Goal: Complete application form: Complete application form

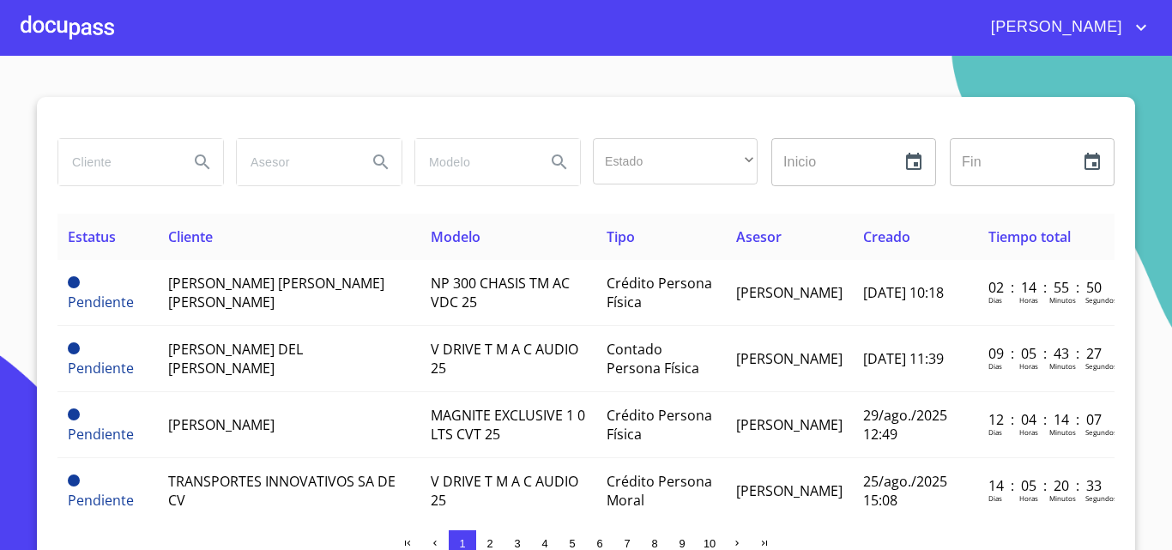
click at [88, 29] on div at bounding box center [68, 27] width 94 height 55
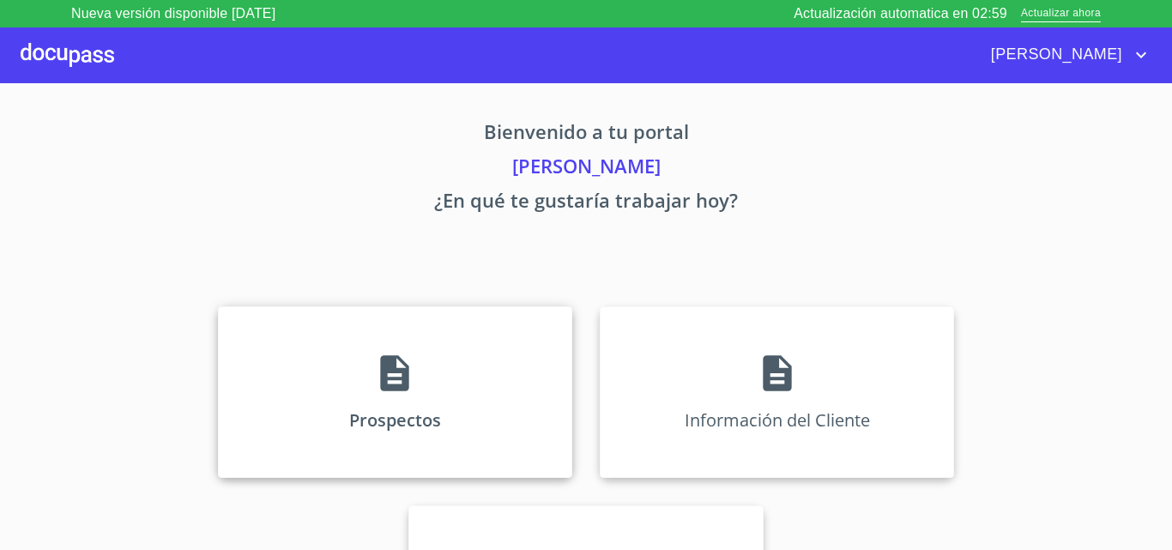
click at [428, 342] on div "Prospectos" at bounding box center [395, 392] width 354 height 172
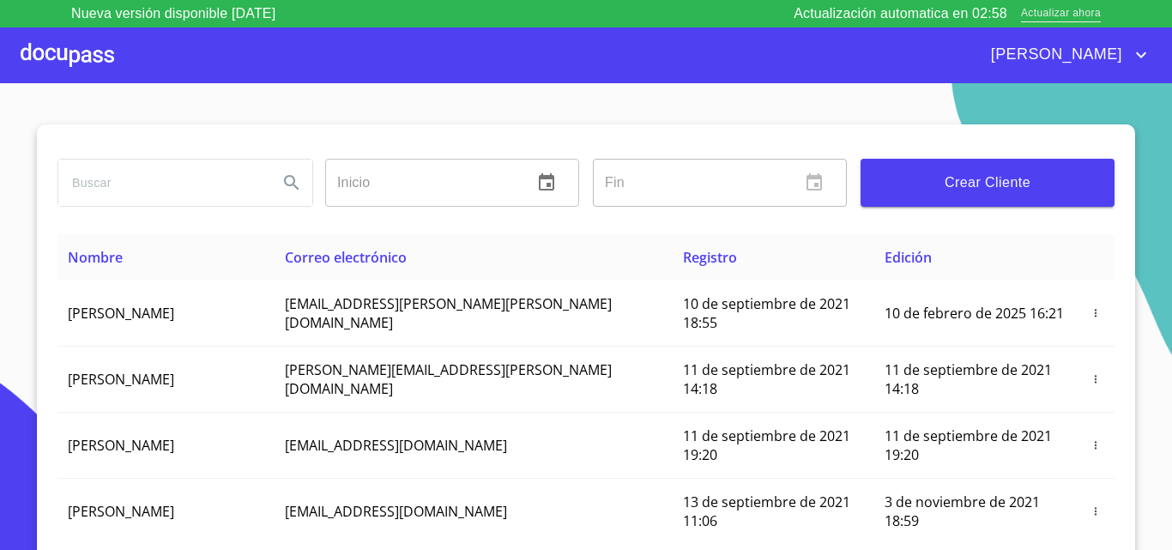
click at [1069, 15] on span "Actualizar ahora" at bounding box center [1061, 14] width 80 height 18
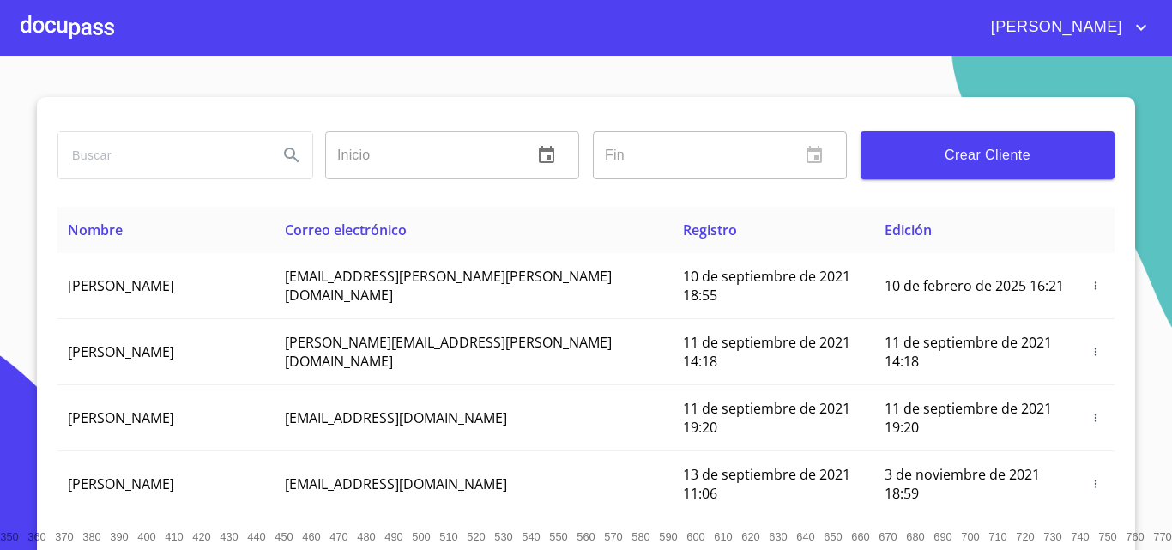
click at [1035, 165] on span "Crear Cliente" at bounding box center [988, 155] width 227 height 24
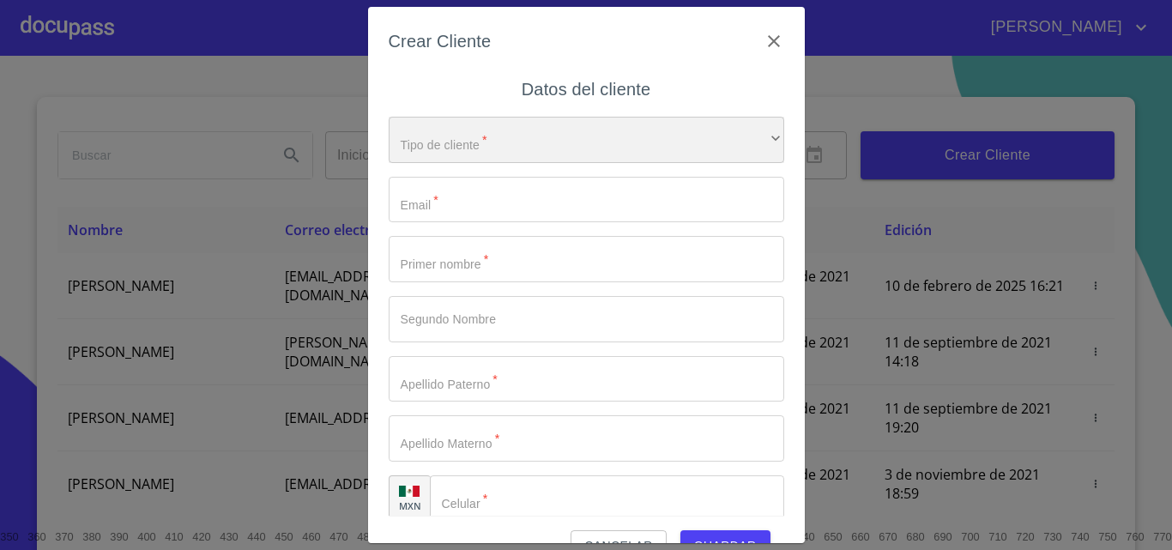
click at [476, 148] on div "​" at bounding box center [587, 140] width 396 height 46
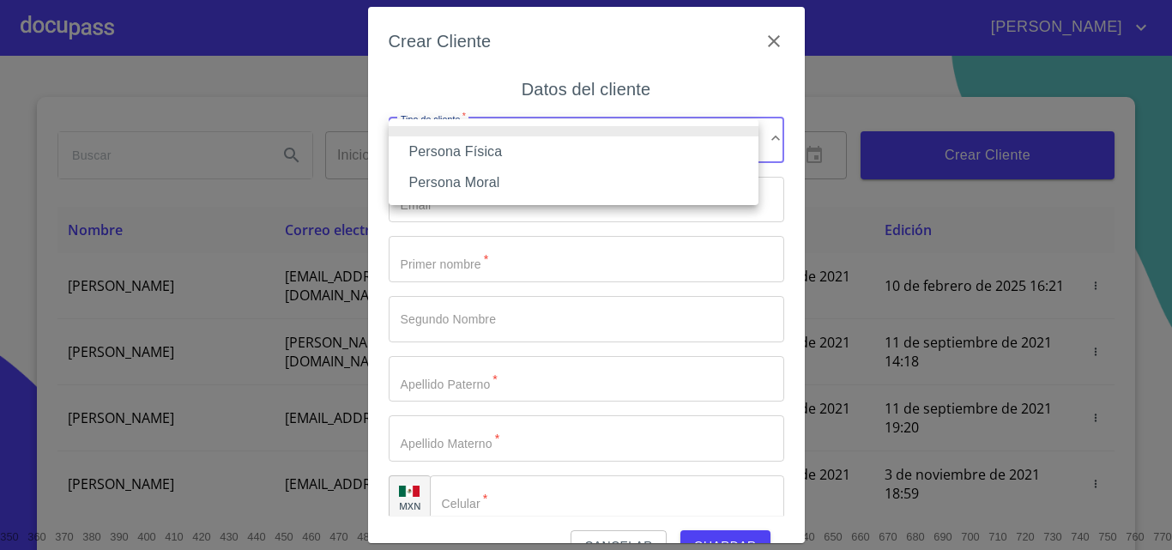
click at [486, 153] on li "Persona Física" at bounding box center [574, 151] width 370 height 31
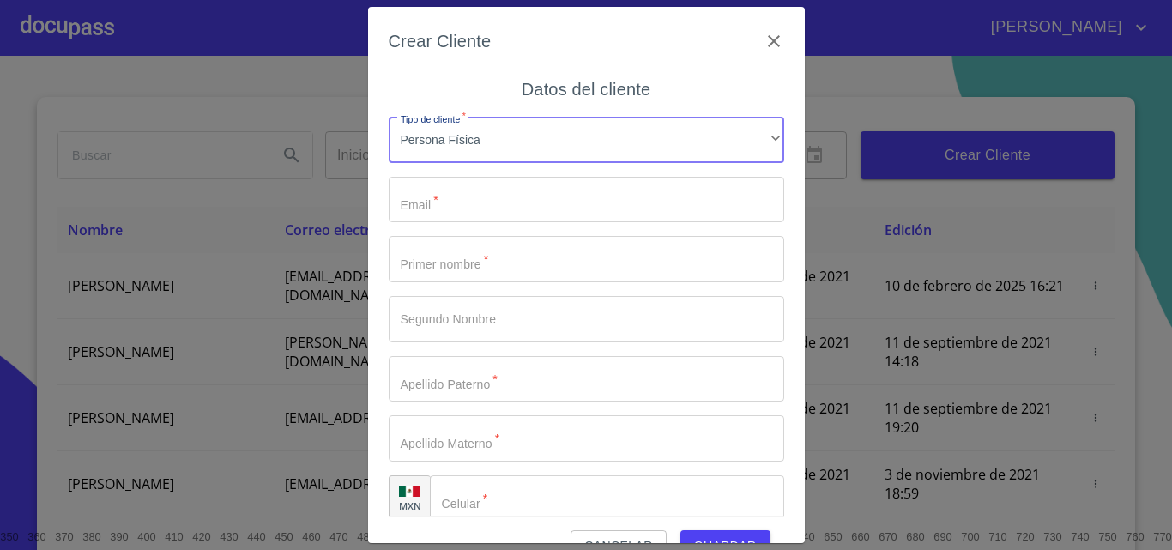
click at [459, 222] on input "Tipo de cliente   *" at bounding box center [587, 200] width 396 height 46
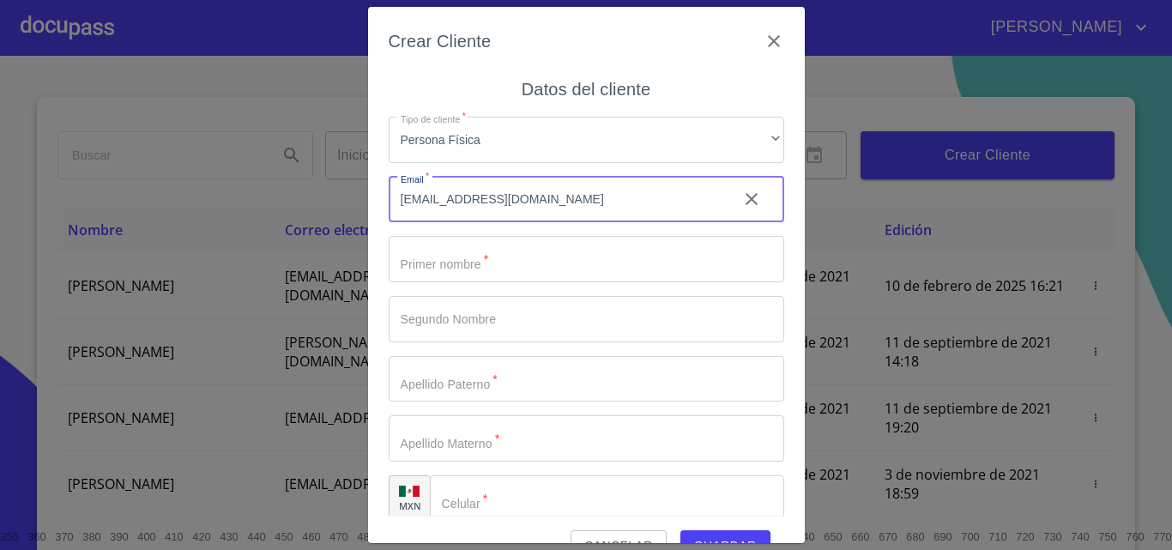
type input "[EMAIL_ADDRESS][DOMAIN_NAME]"
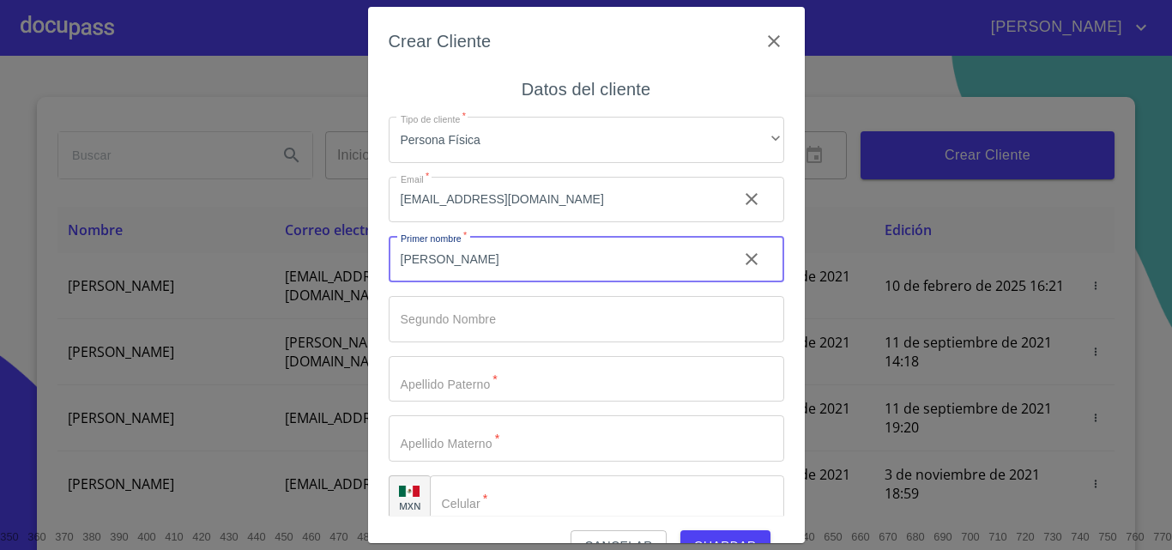
type input "[PERSON_NAME]"
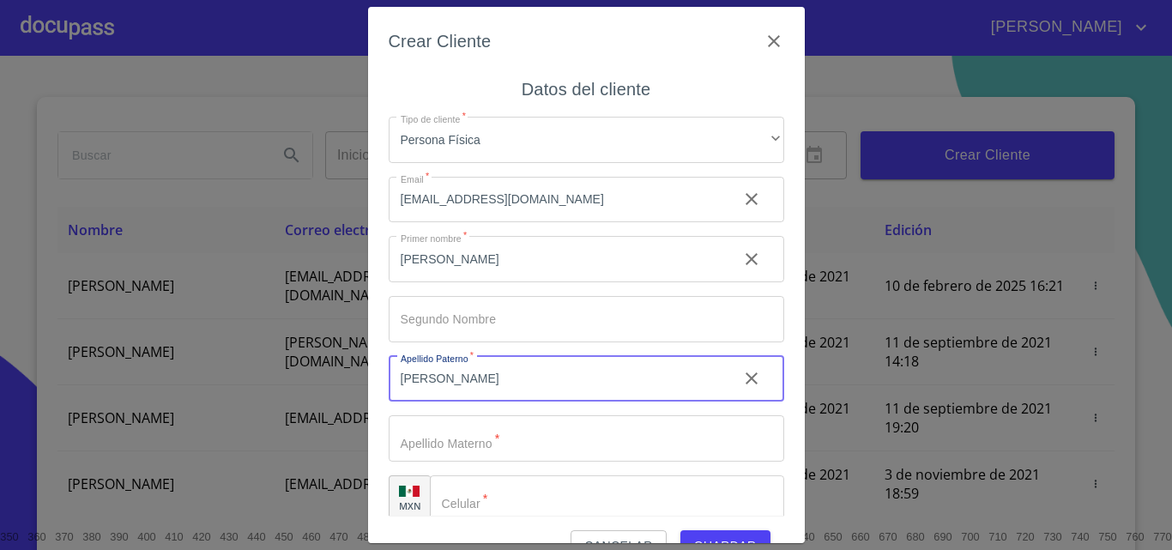
type input "[PERSON_NAME]"
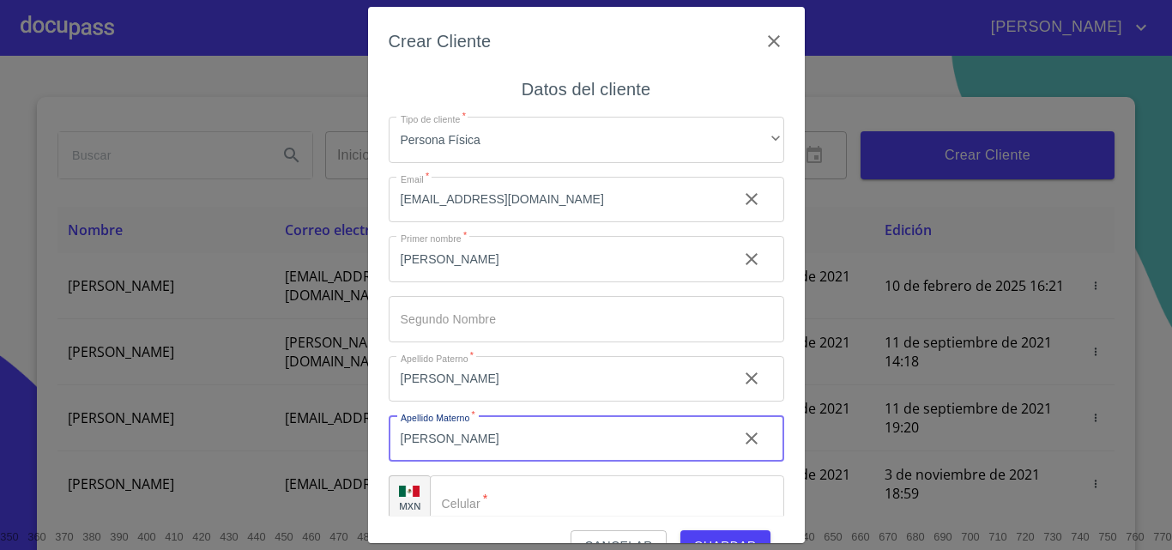
type input "[PERSON_NAME]"
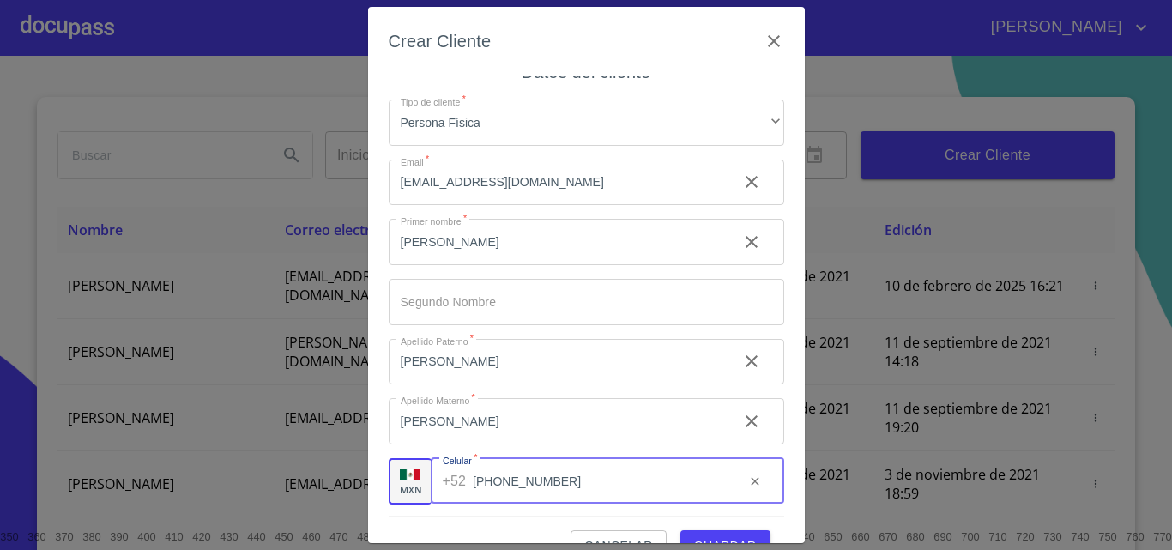
scroll to position [20, 0]
type input "[PHONE_NUMBER]"
click at [701, 533] on button "Guardar" at bounding box center [726, 546] width 90 height 32
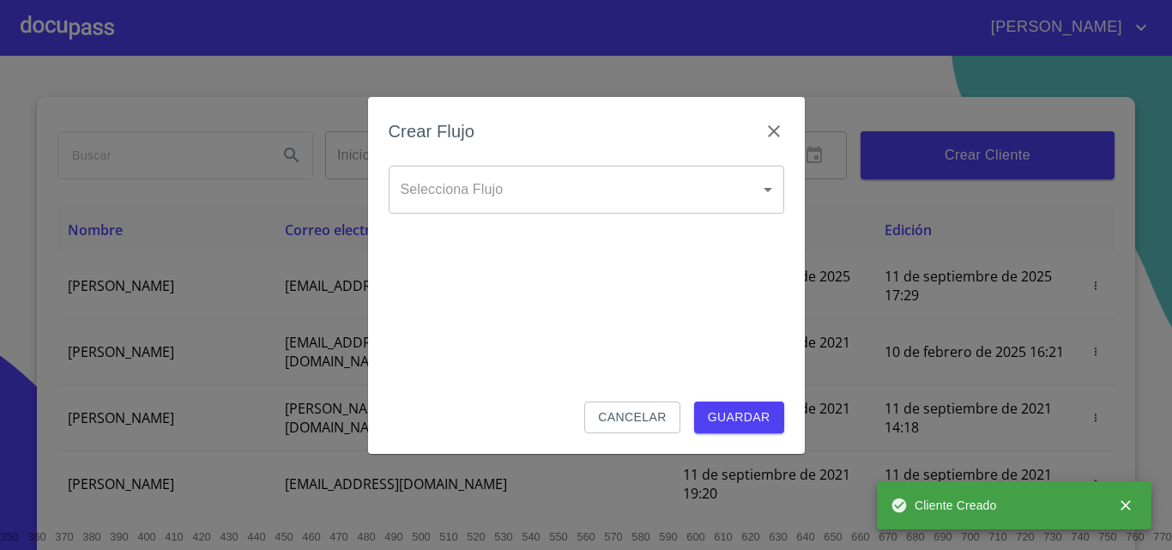
click at [545, 209] on body "[PERSON_NAME] ​ Fin ​ Crear Cliente Nombre Correo electrónico Registro Edición …" at bounding box center [586, 275] width 1172 height 550
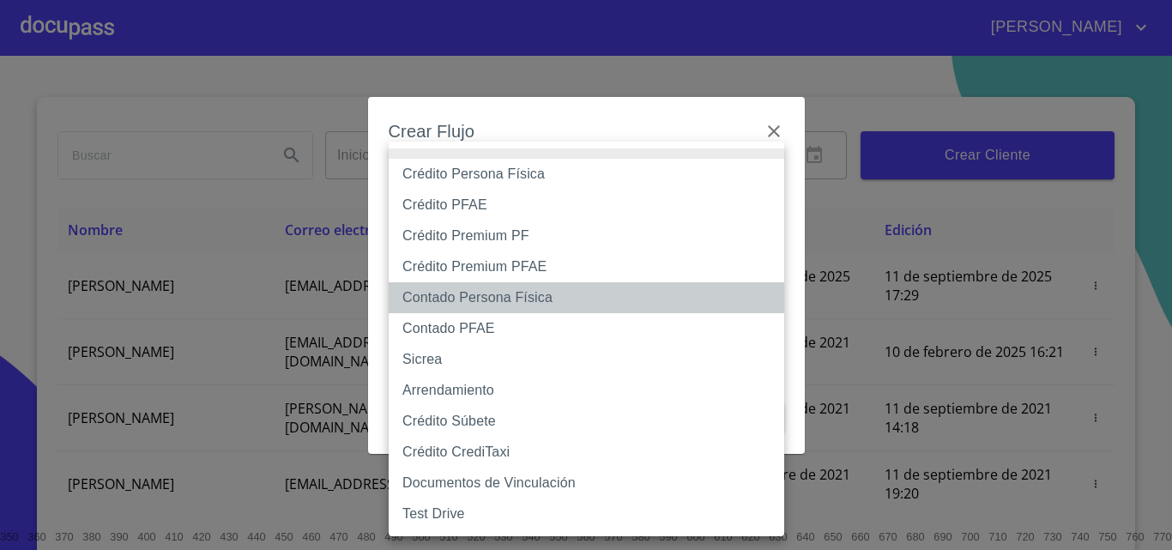
click at [450, 294] on li "Contado Persona Física" at bounding box center [587, 297] width 396 height 31
type input "60bf975b0d9865ccc2471536"
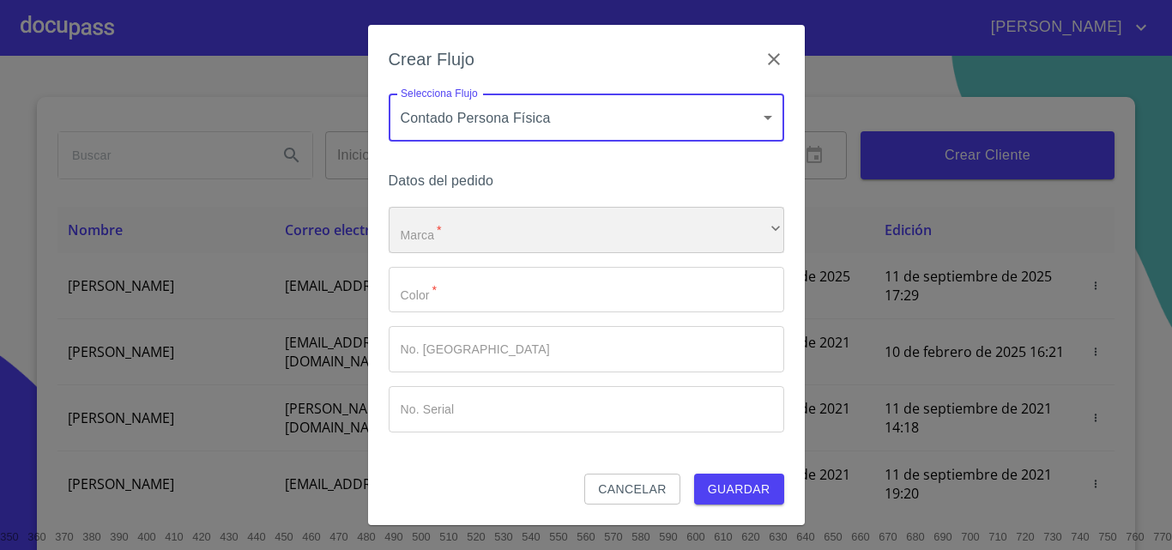
click at [447, 220] on div "​" at bounding box center [587, 230] width 396 height 46
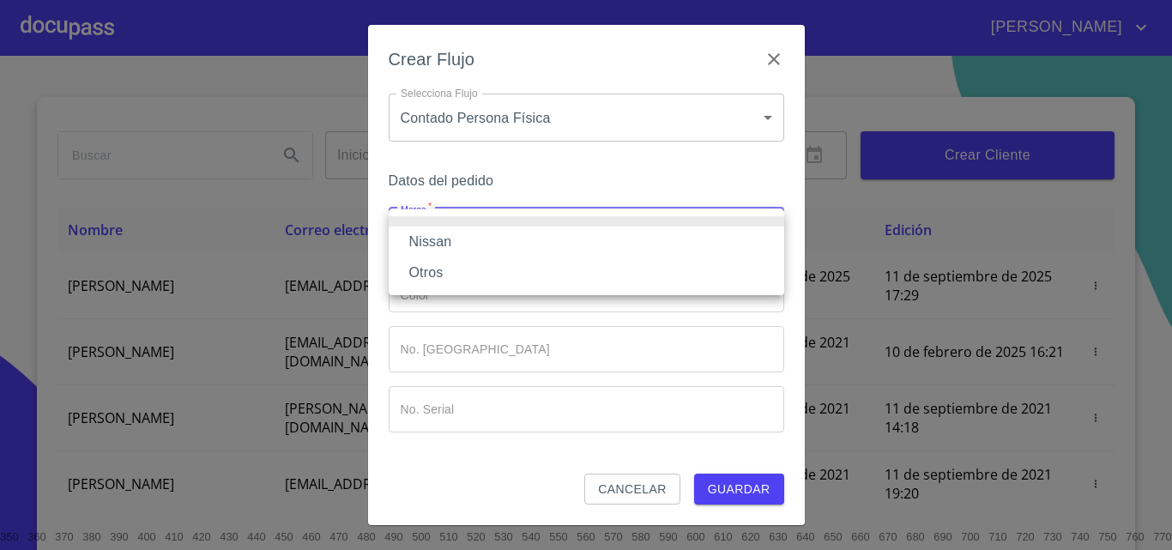
click at [431, 244] on li "Nissan" at bounding box center [587, 242] width 396 height 31
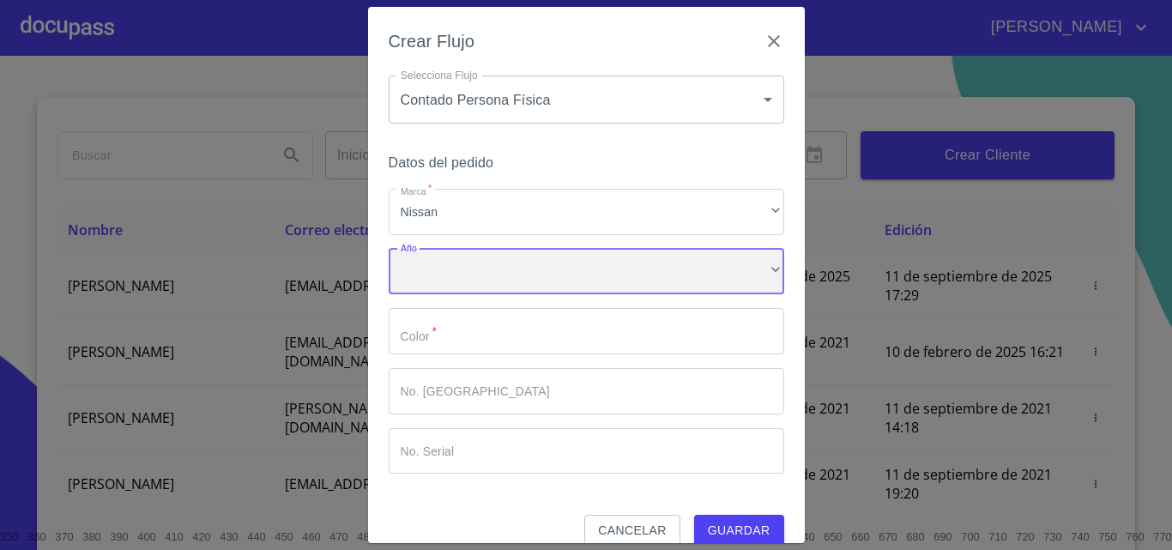
click at [419, 282] on div "​" at bounding box center [587, 272] width 396 height 46
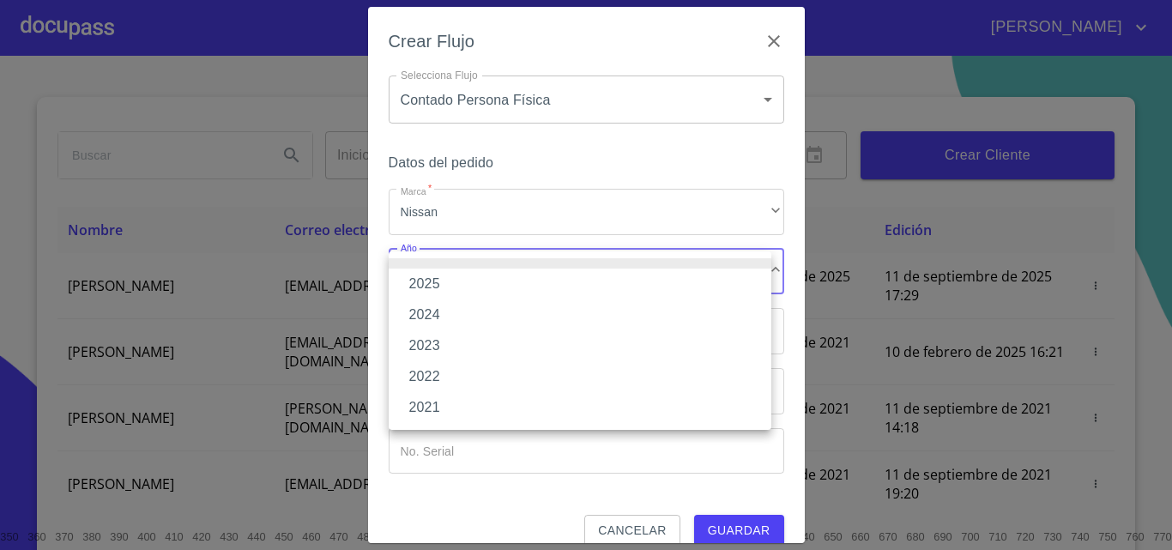
click at [421, 285] on li "2025" at bounding box center [580, 284] width 383 height 31
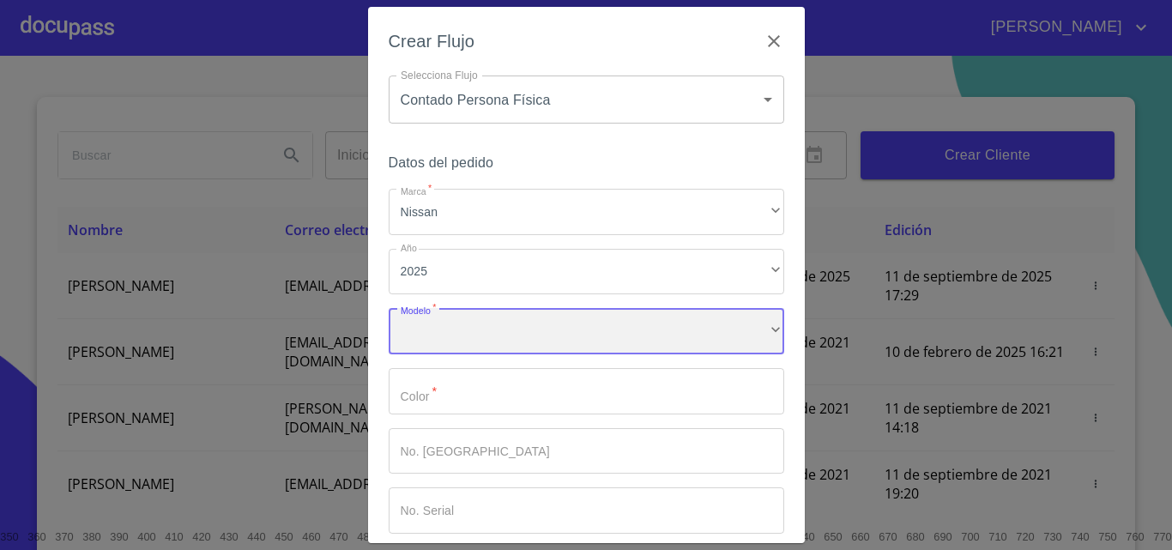
click at [433, 317] on div "​" at bounding box center [587, 331] width 396 height 46
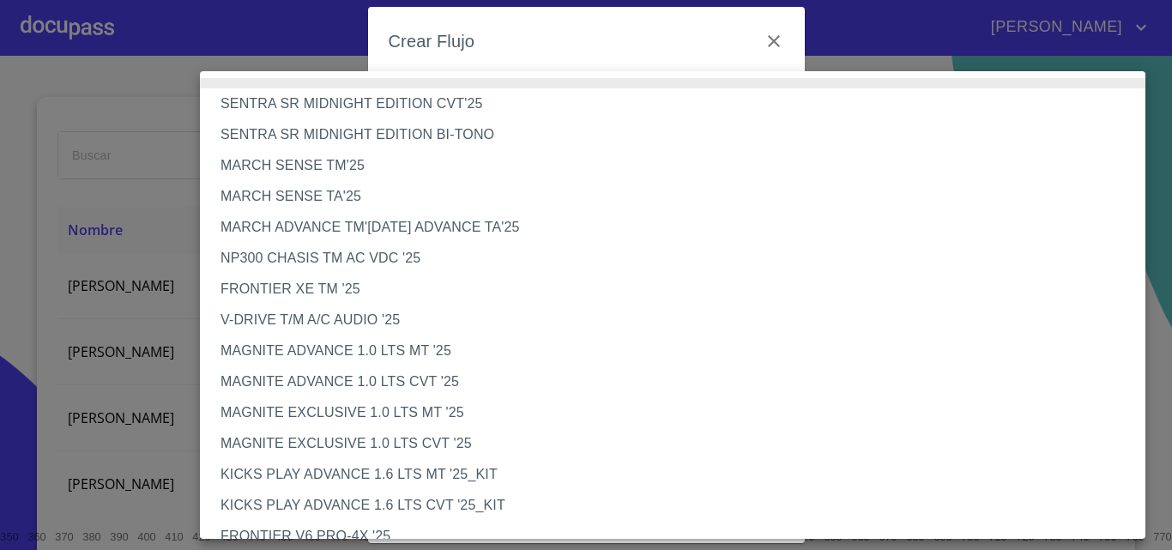
scroll to position [448, 0]
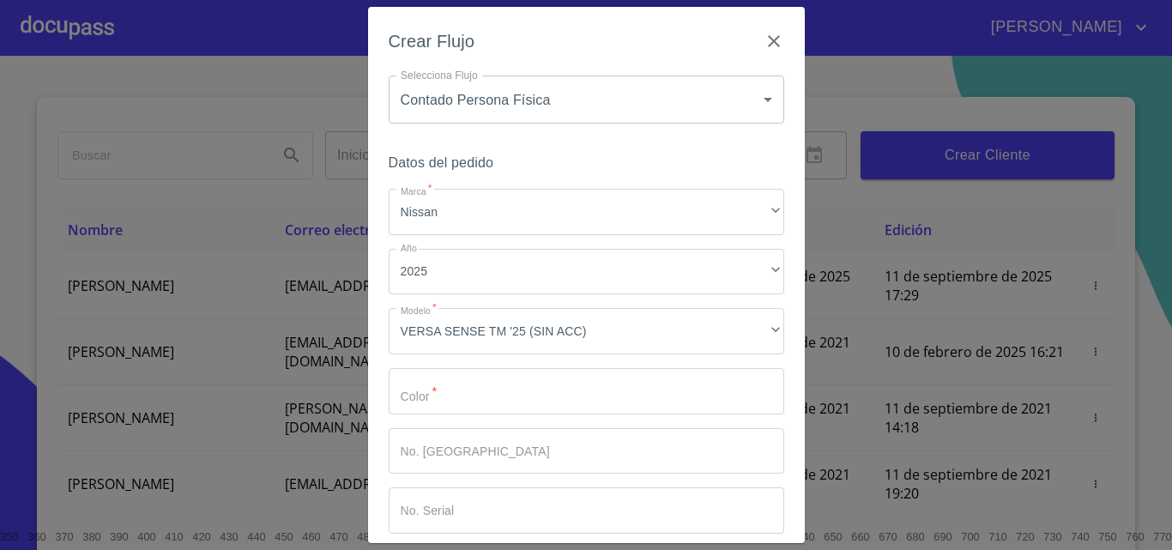
click at [444, 425] on div "Marca   * Nissan ​ Año 2025 ​ Modelo   * VERSA SENSE TM '25 (SIN ACC) ​ Color  …" at bounding box center [587, 361] width 396 height 345
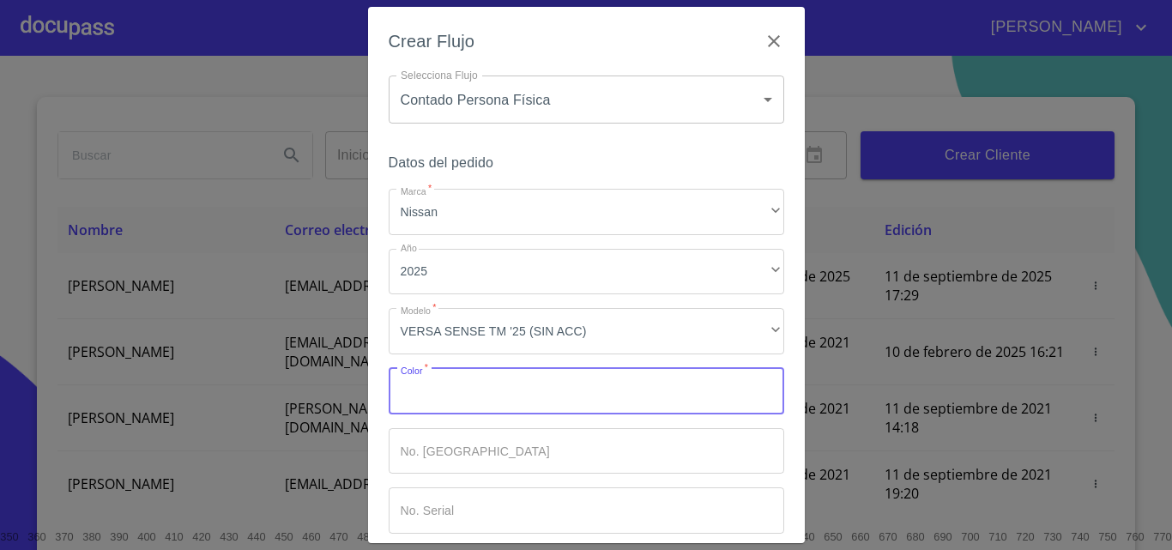
click at [443, 391] on input "Marca   *" at bounding box center [587, 391] width 396 height 46
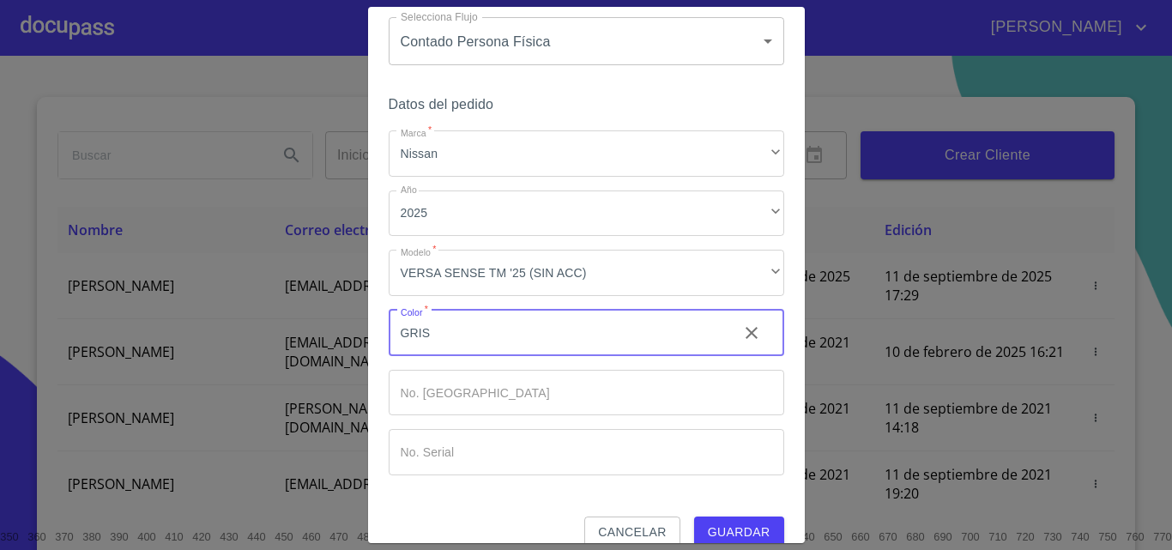
scroll to position [83, 0]
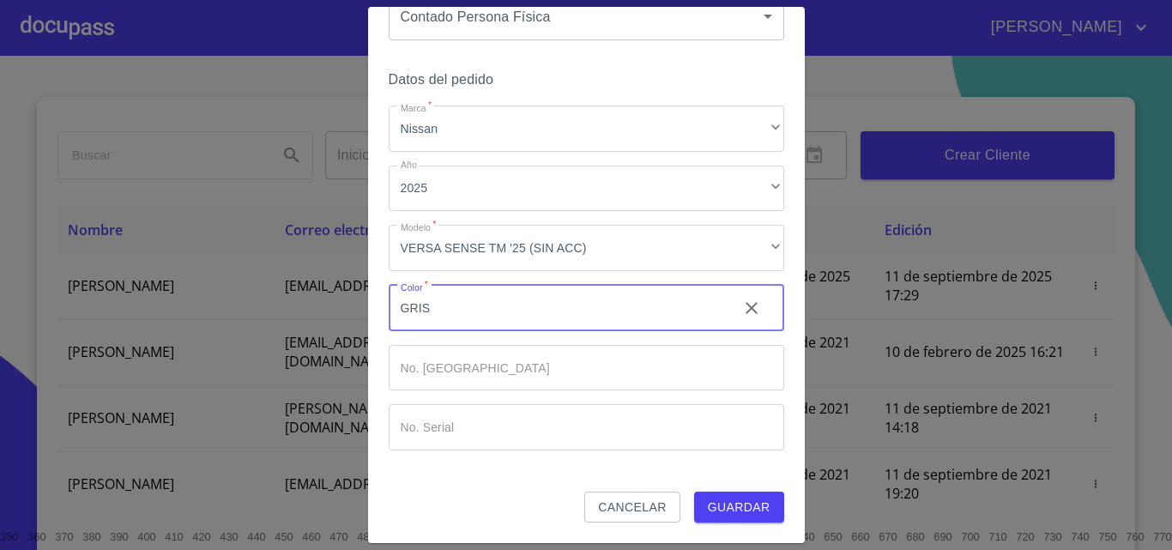
type input "GRIS"
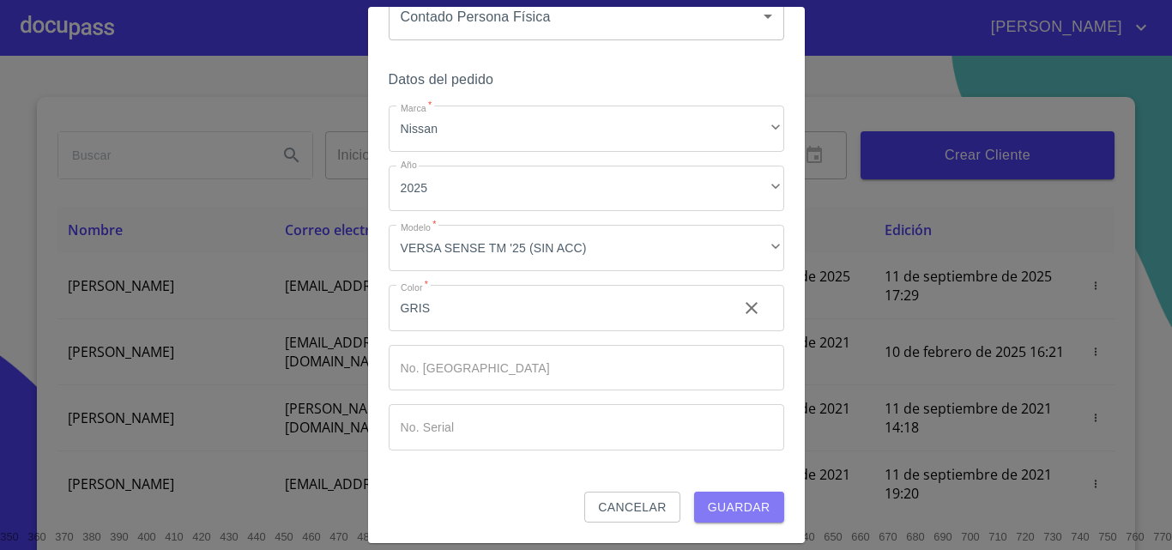
click at [739, 510] on span "Guardar" at bounding box center [739, 507] width 63 height 21
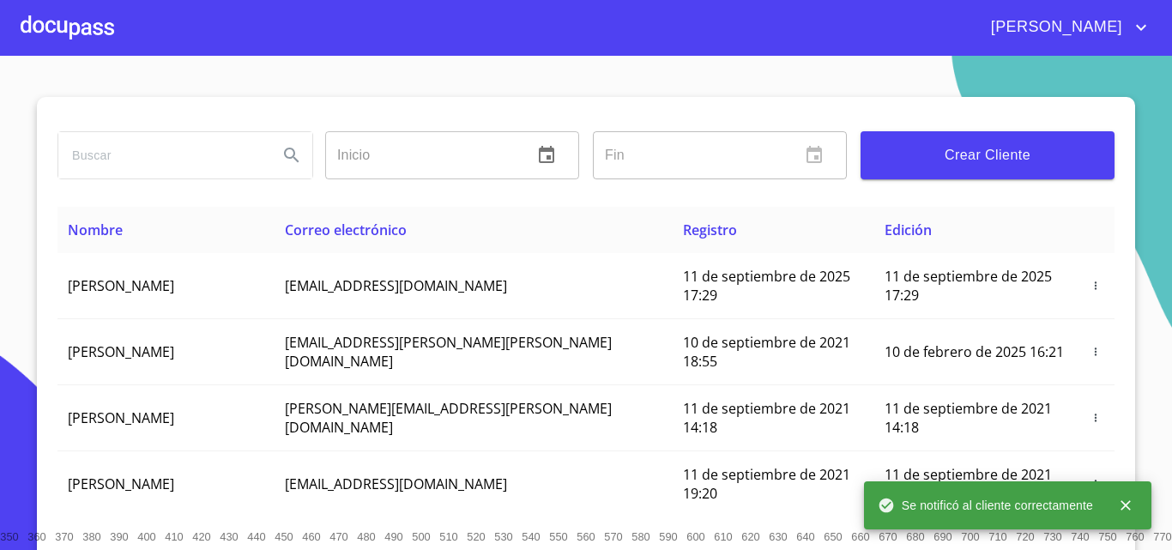
click at [52, 21] on div at bounding box center [68, 27] width 94 height 55
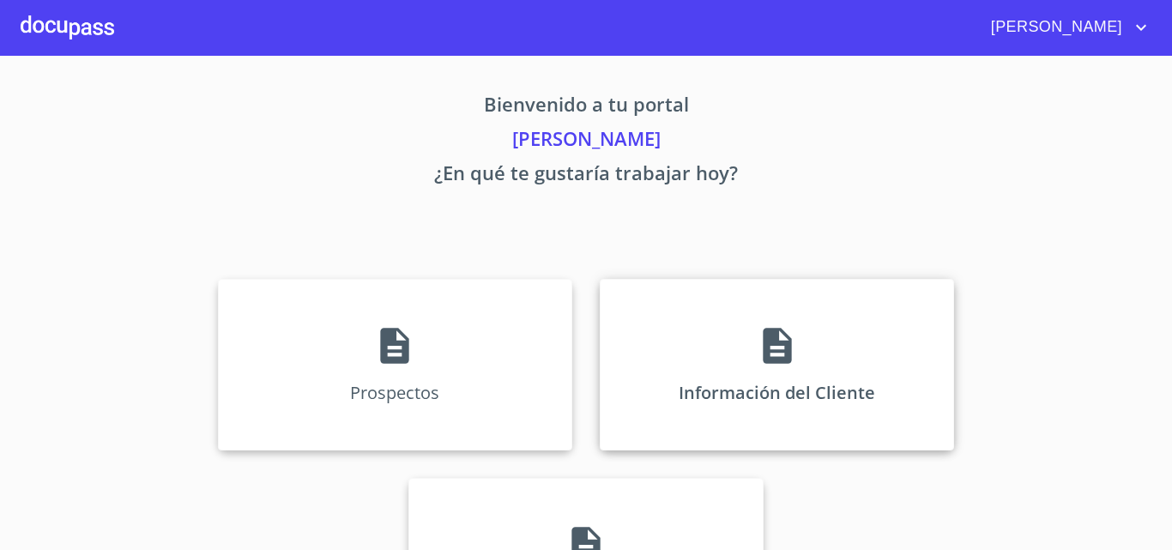
click at [697, 353] on div "Información del Cliente" at bounding box center [777, 365] width 354 height 172
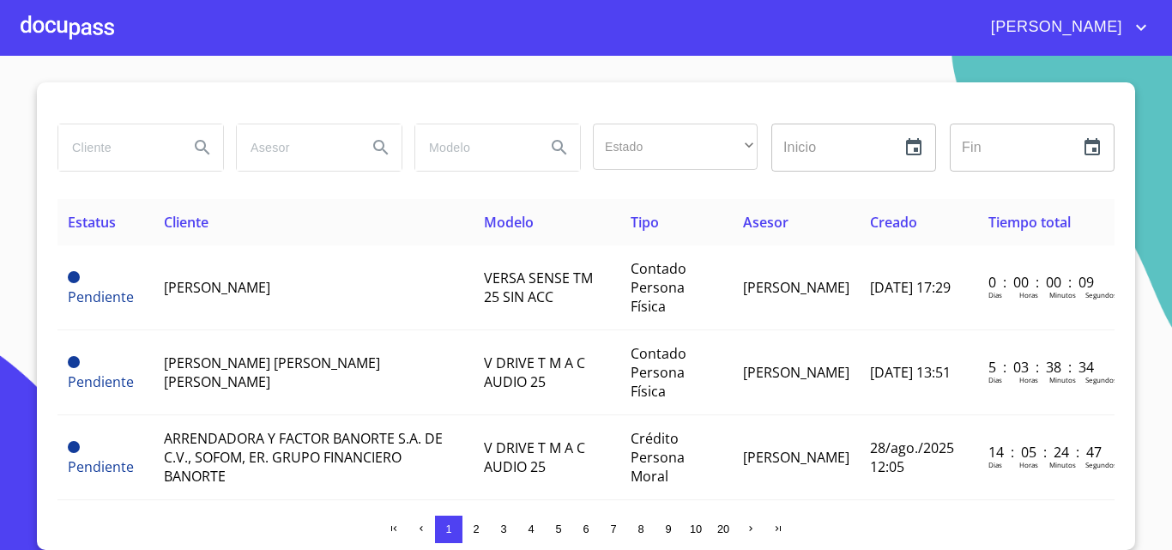
scroll to position [15, 0]
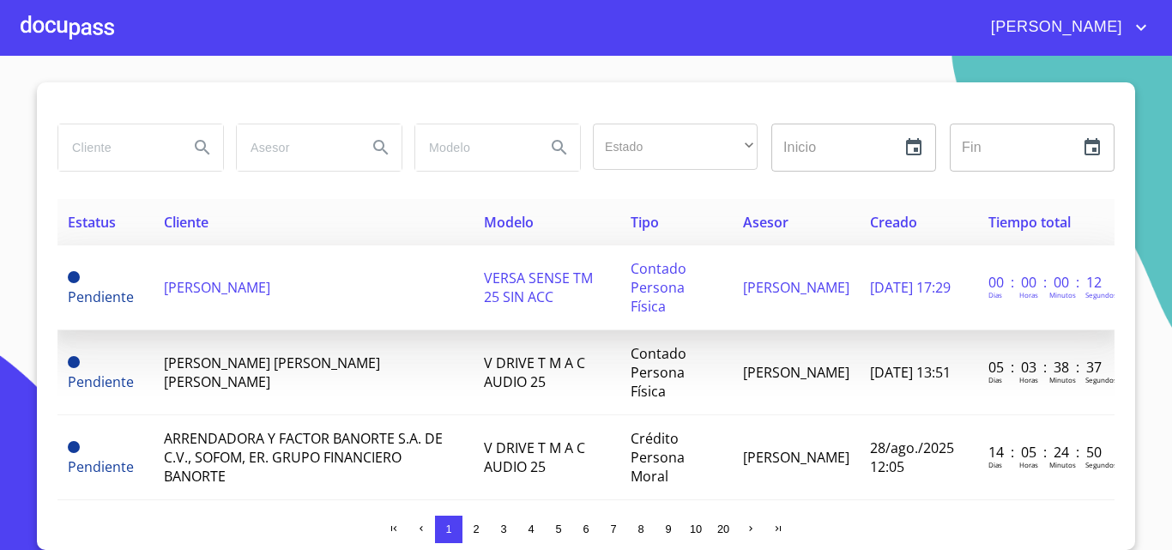
click at [325, 267] on td "[PERSON_NAME]" at bounding box center [314, 287] width 321 height 85
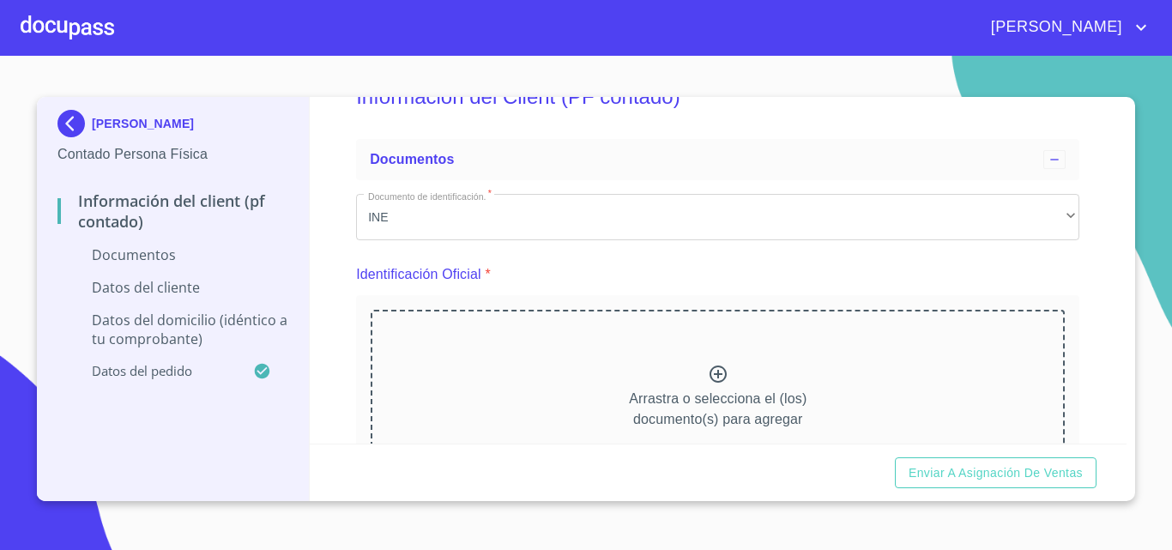
scroll to position [172, 0]
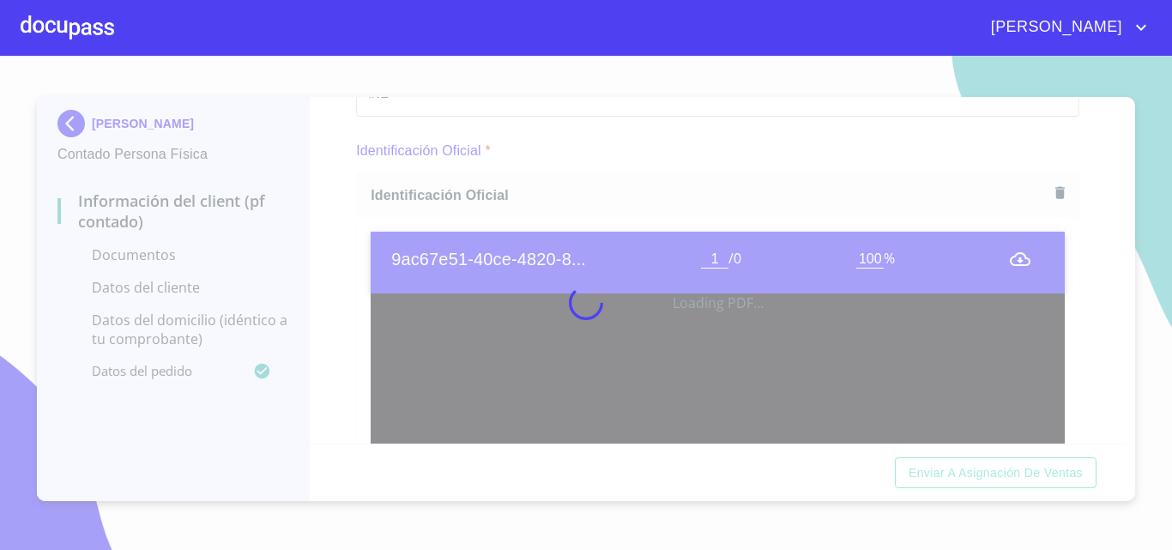
click at [356, 251] on div at bounding box center [586, 303] width 1172 height 494
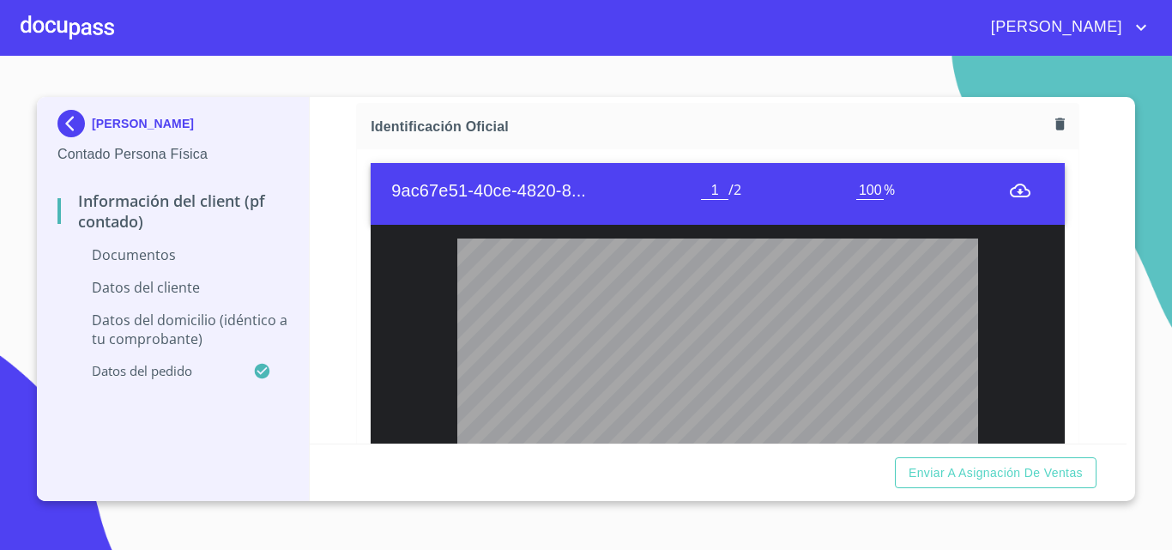
scroll to position [343, 0]
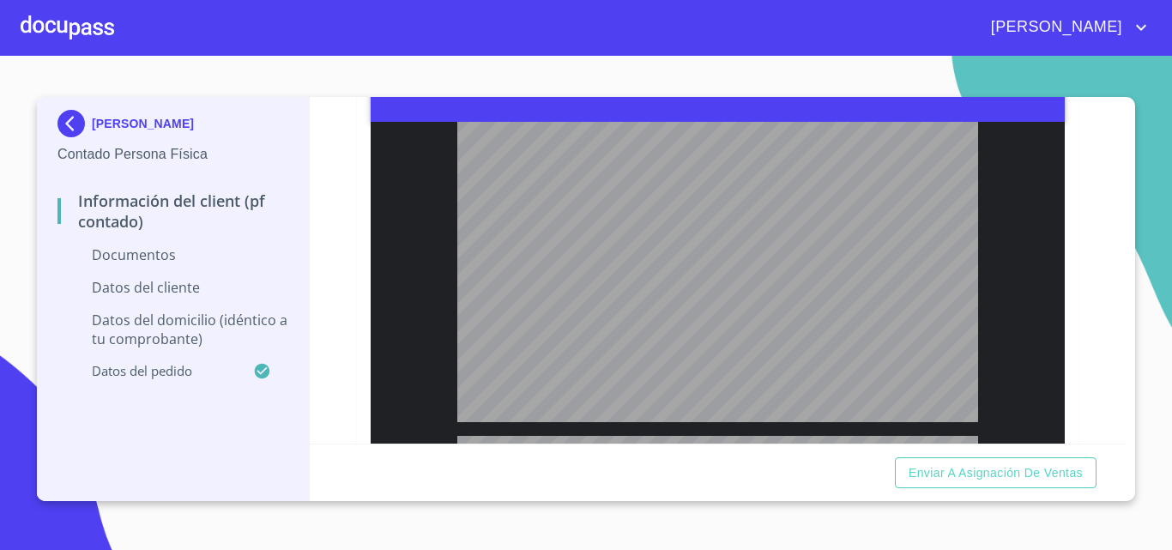
type input "2"
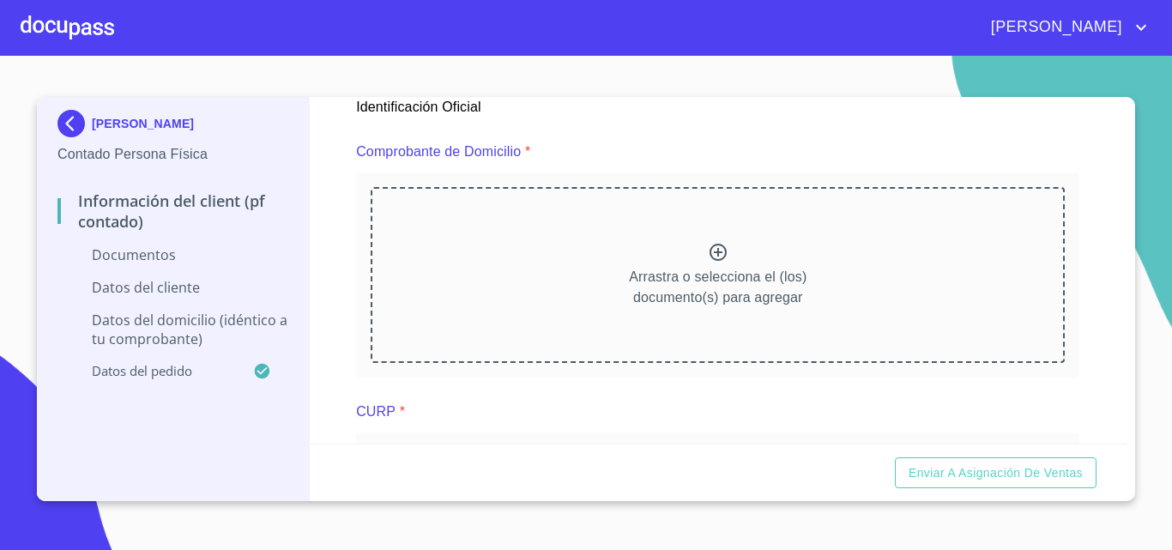
scroll to position [944, 0]
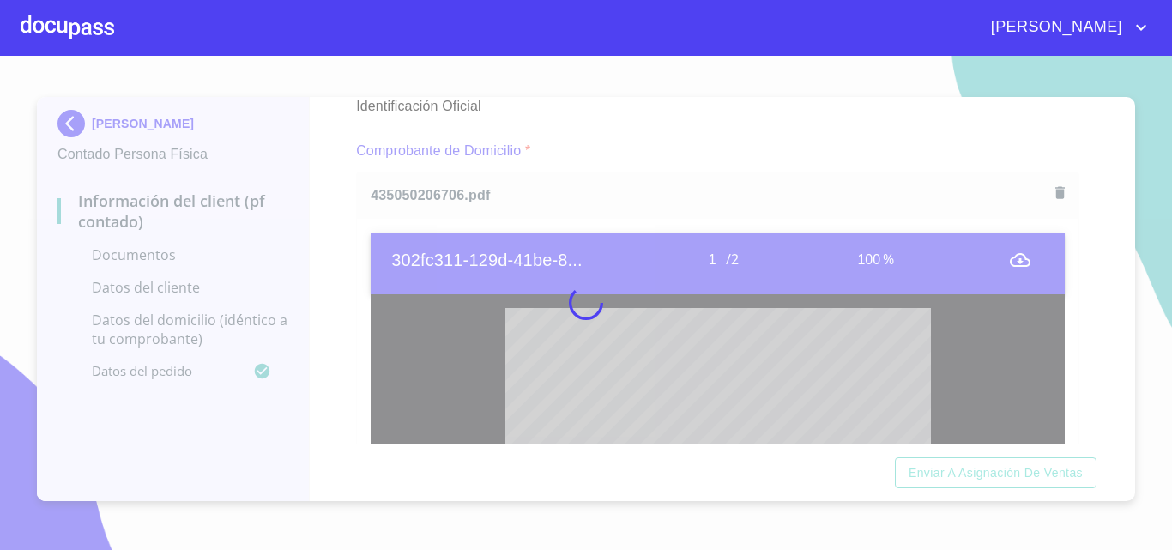
click at [343, 276] on div at bounding box center [586, 303] width 1172 height 494
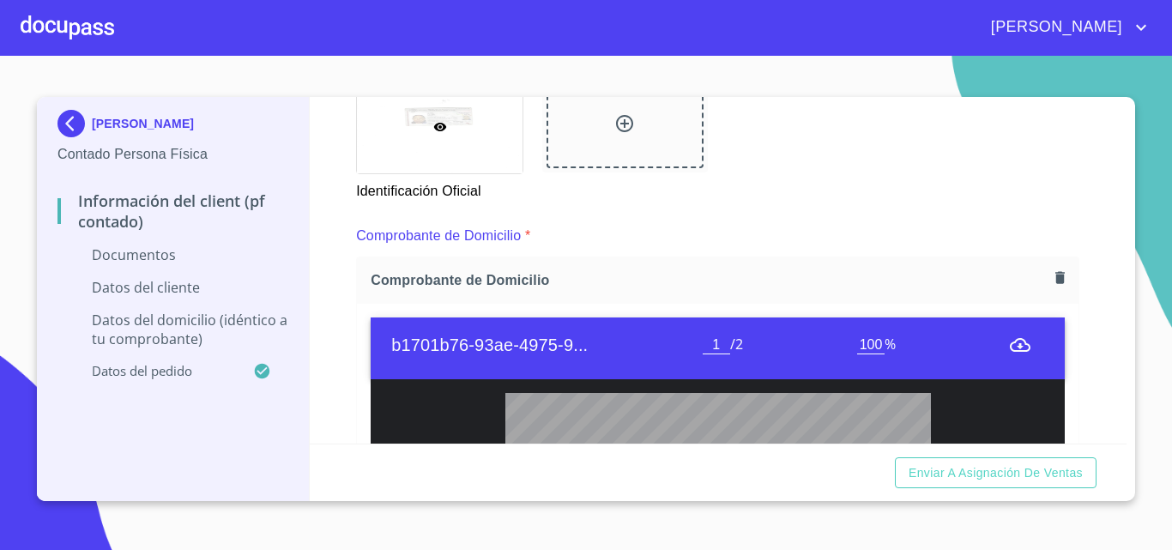
scroll to position [858, 0]
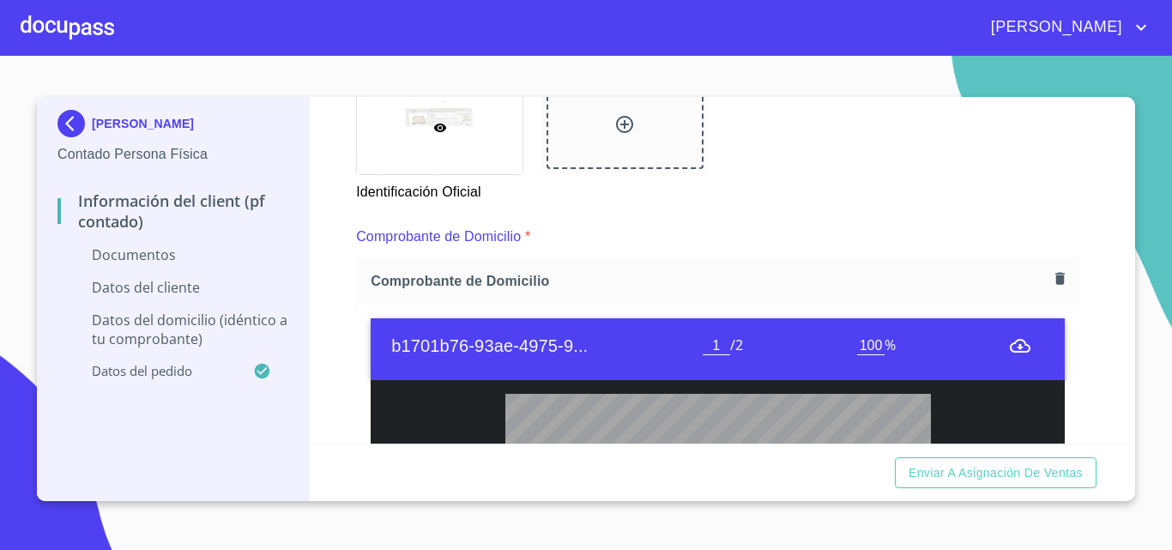
click at [1052, 275] on icon "button" at bounding box center [1060, 278] width 16 height 16
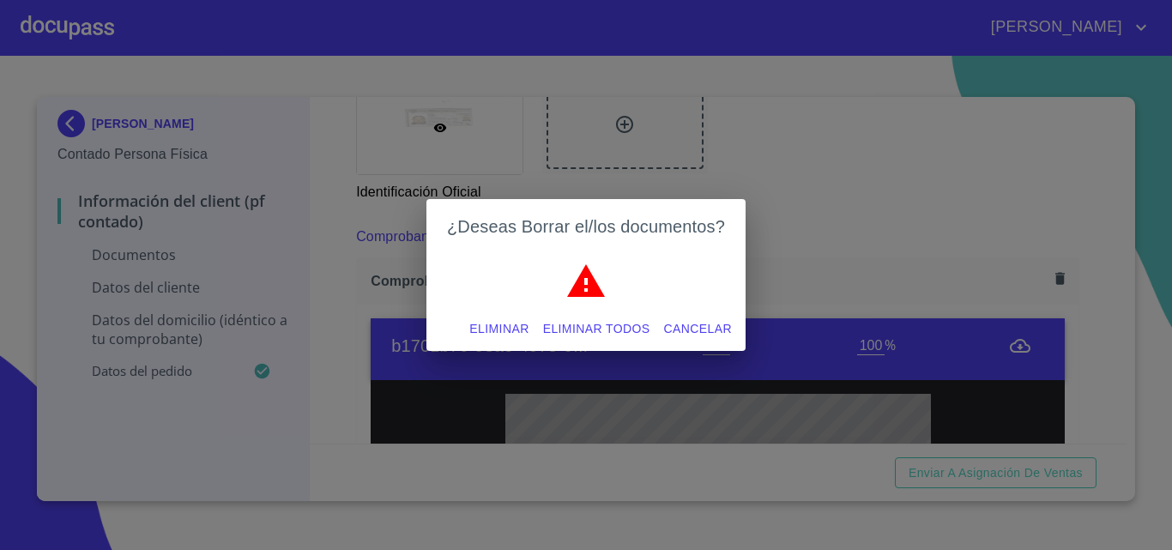
click at [523, 323] on span "Eliminar" at bounding box center [499, 328] width 59 height 21
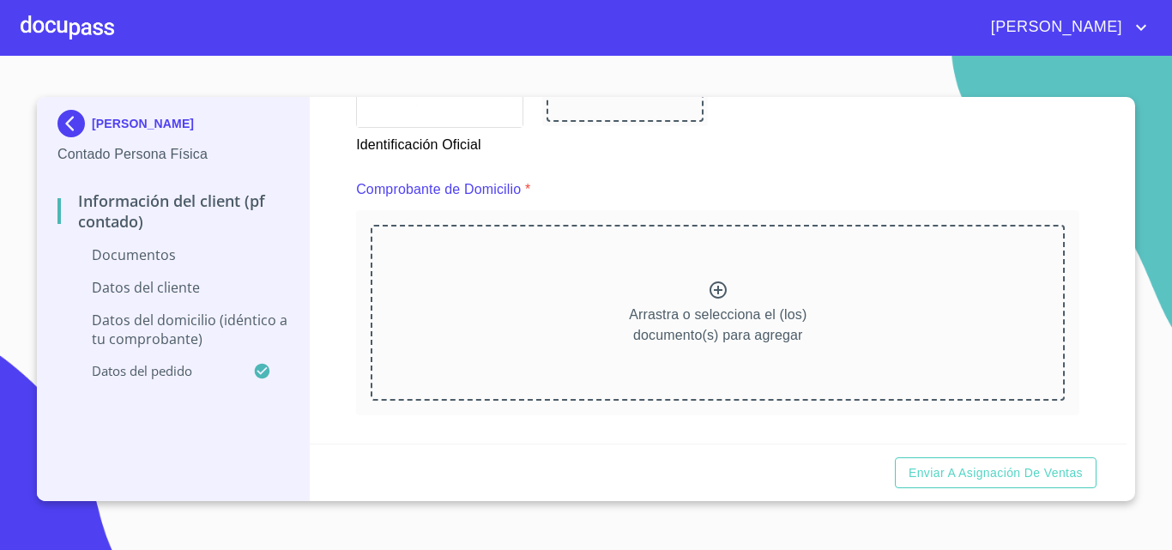
scroll to position [944, 0]
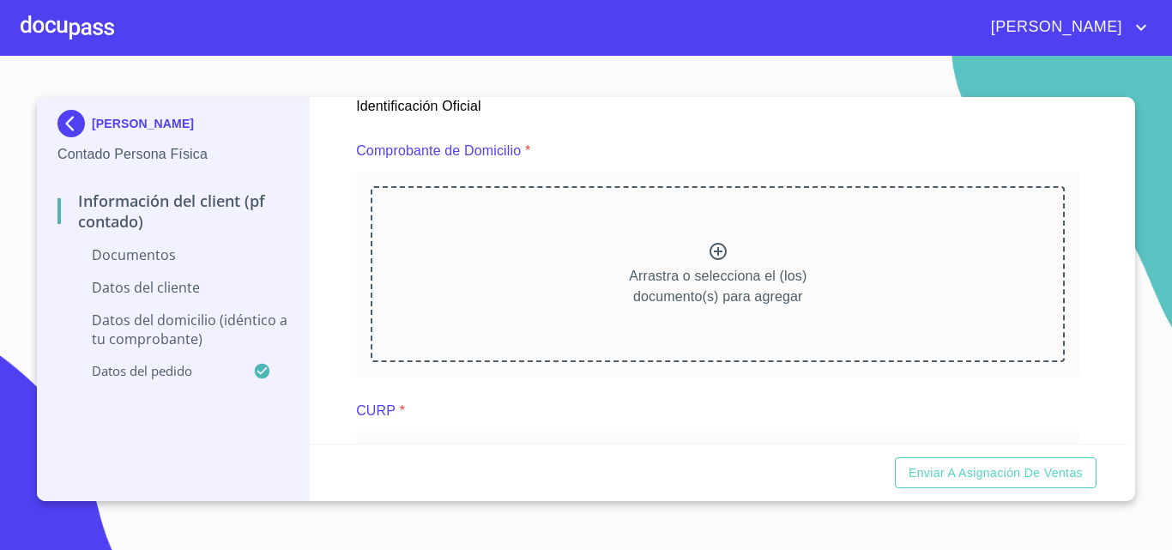
click at [785, 118] on div "Identificación Oficial" at bounding box center [718, 55] width 744 height 143
click at [716, 256] on icon at bounding box center [718, 251] width 21 height 21
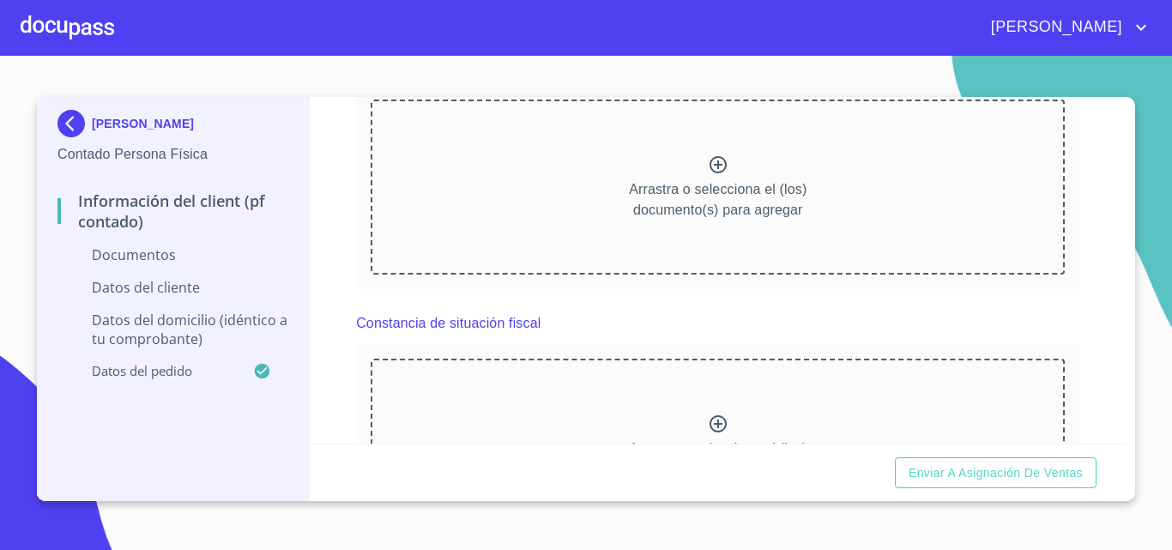
scroll to position [2060, 0]
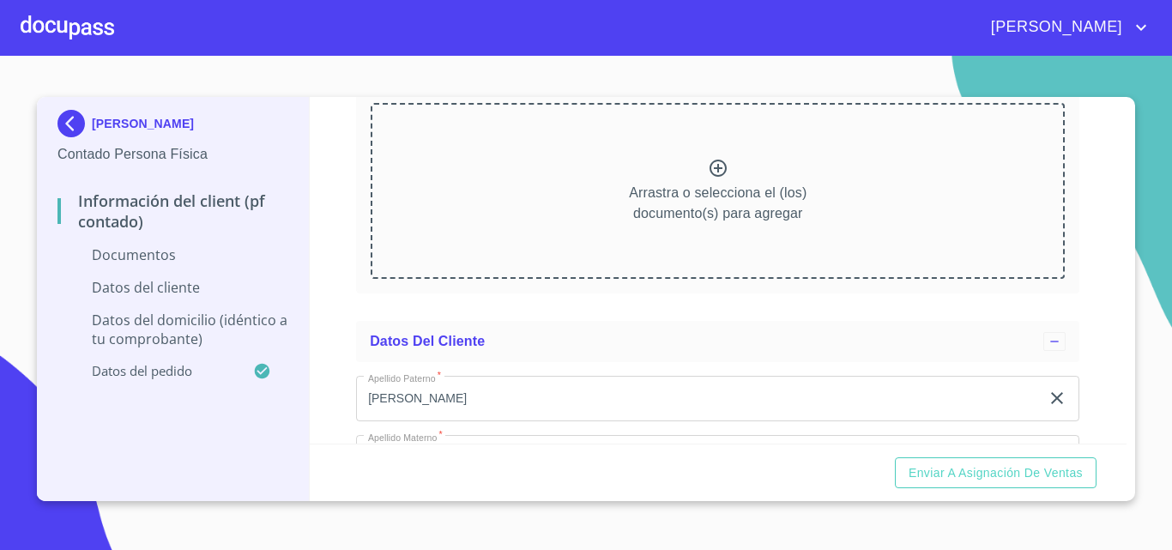
click at [716, 208] on p "Arrastra o selecciona el (los) documento(s) para agregar" at bounding box center [718, 203] width 178 height 41
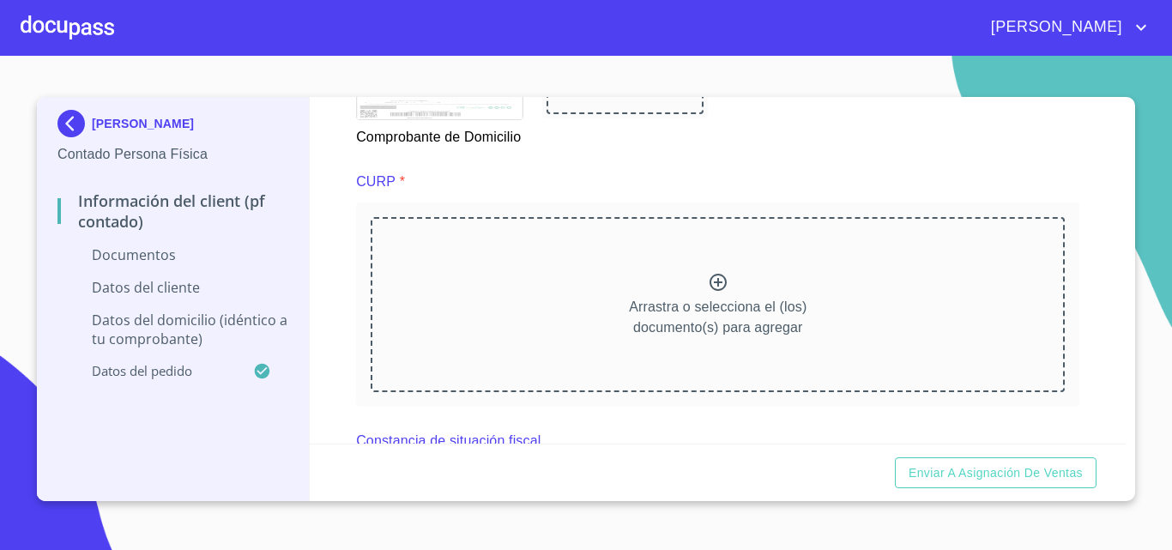
scroll to position [1717, 0]
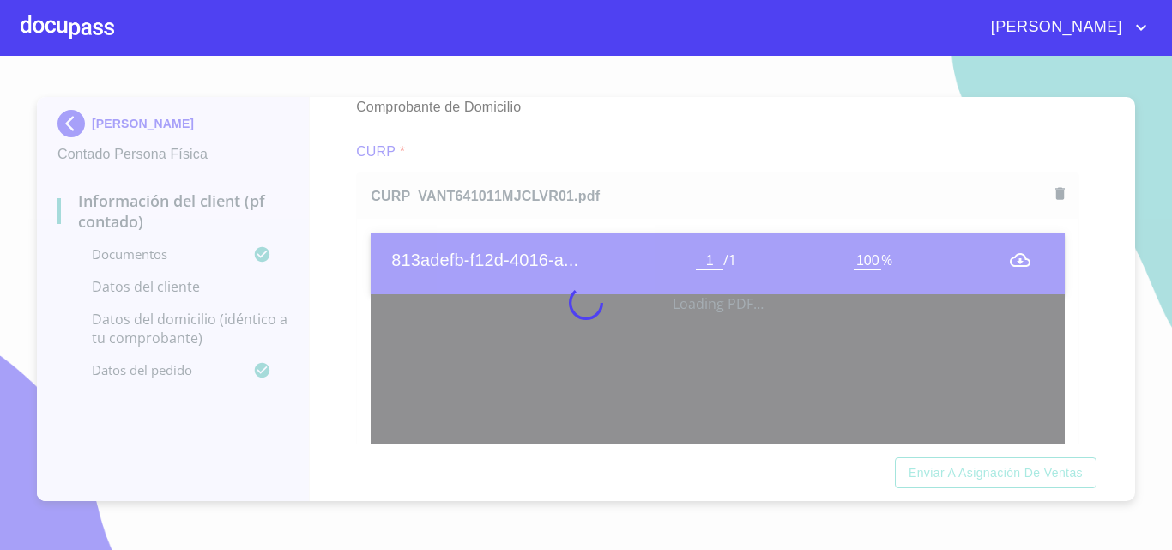
click at [360, 239] on div at bounding box center [586, 303] width 1172 height 494
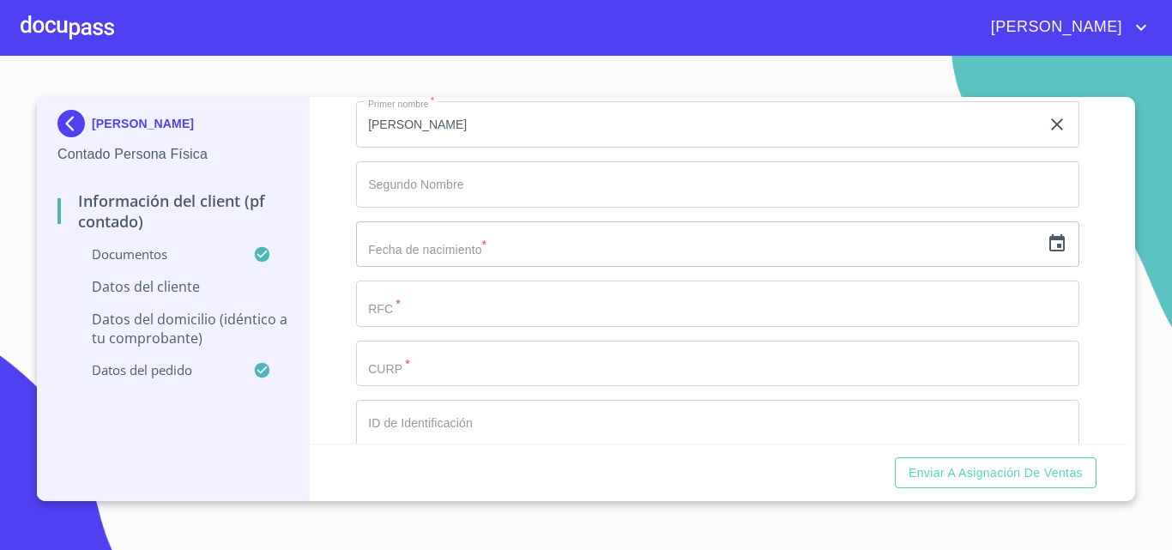
scroll to position [3519, 0]
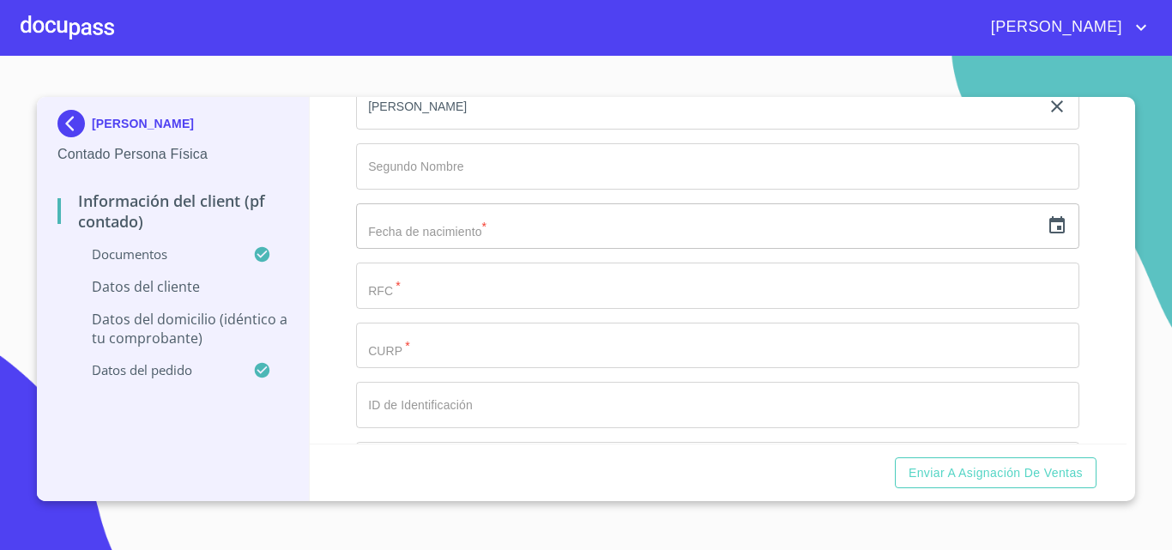
click at [441, 250] on input "text" at bounding box center [698, 226] width 684 height 46
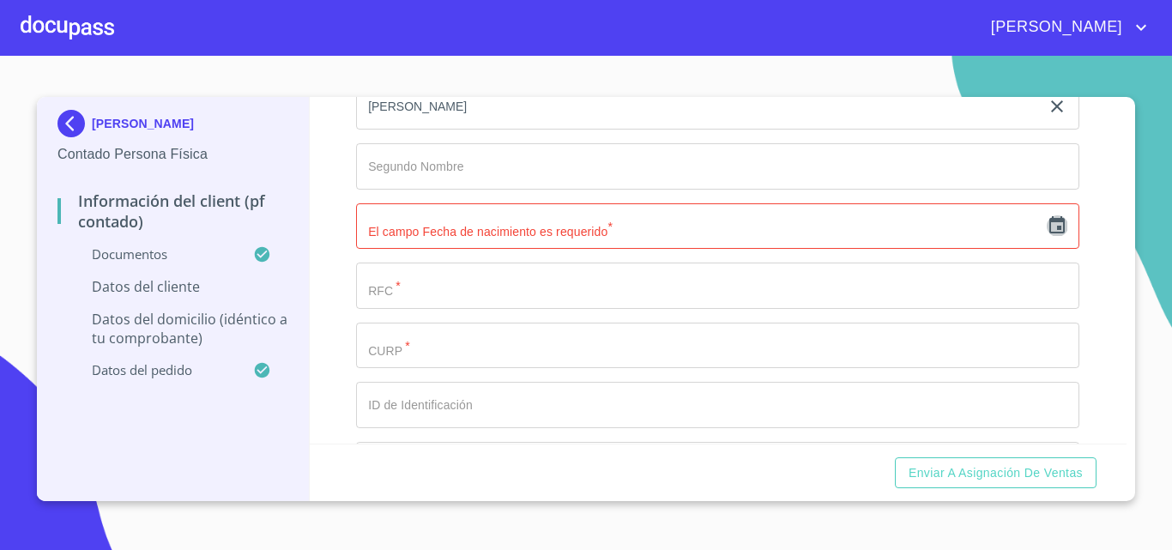
click at [1051, 236] on icon "button" at bounding box center [1057, 225] width 21 height 21
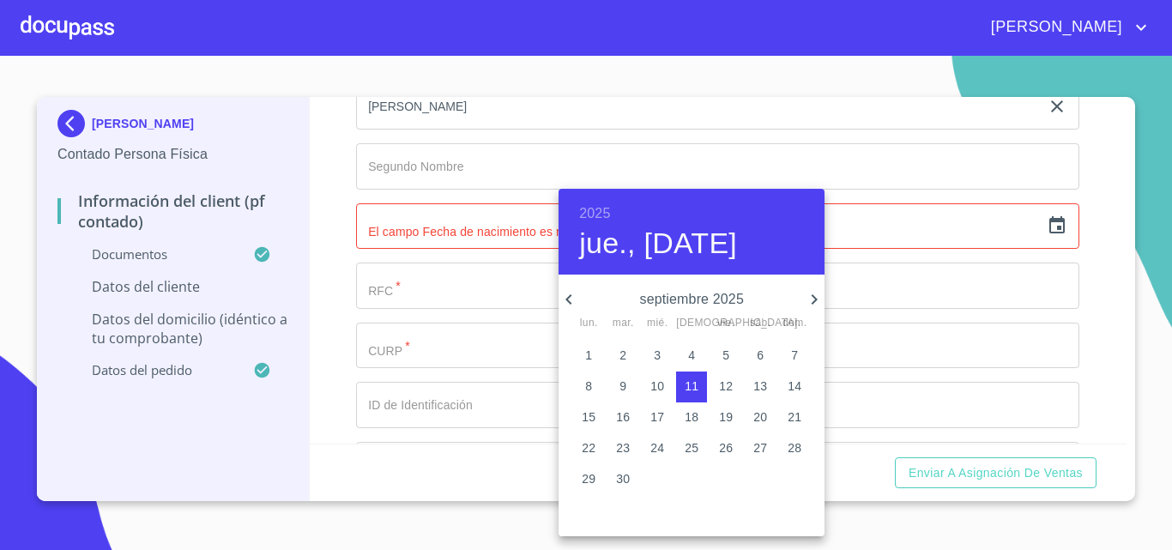
click at [697, 381] on p "11" at bounding box center [692, 386] width 14 height 17
type input "11 de sep. de 2025"
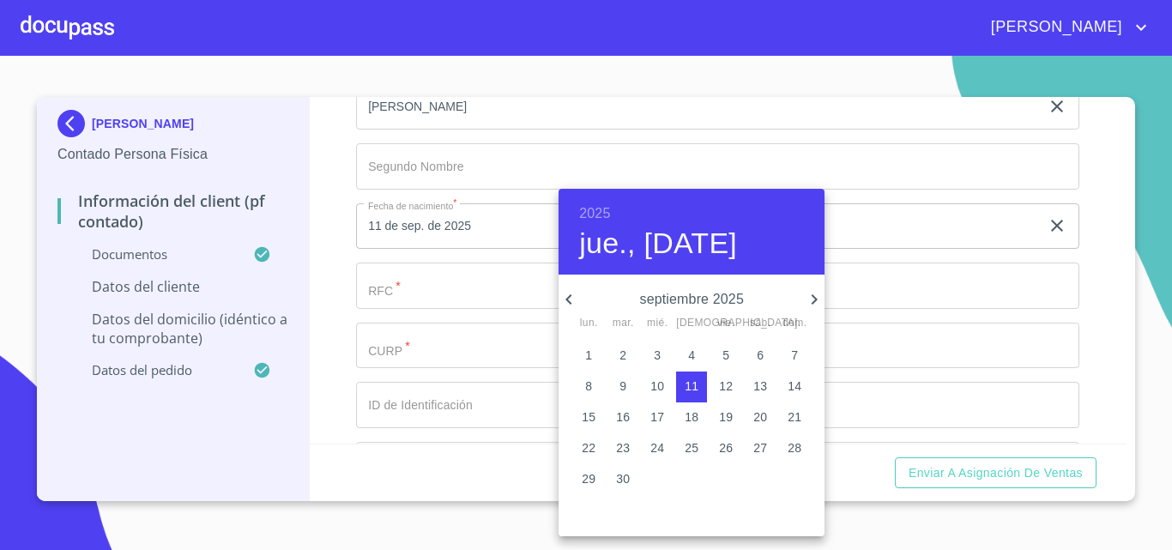
click at [443, 316] on div at bounding box center [586, 275] width 1172 height 550
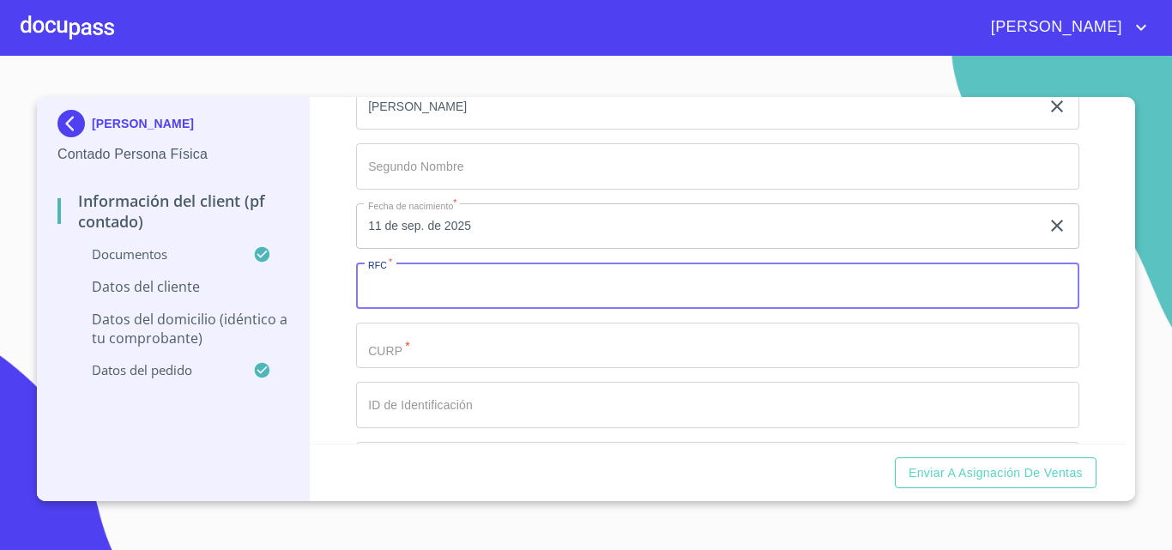
drag, startPoint x: 444, startPoint y: 298, endPoint x: 445, endPoint y: 306, distance: 8.6
click at [444, 299] on input "Documento de identificación.   *" at bounding box center [718, 286] width 724 height 46
type input "XAXX010101000"
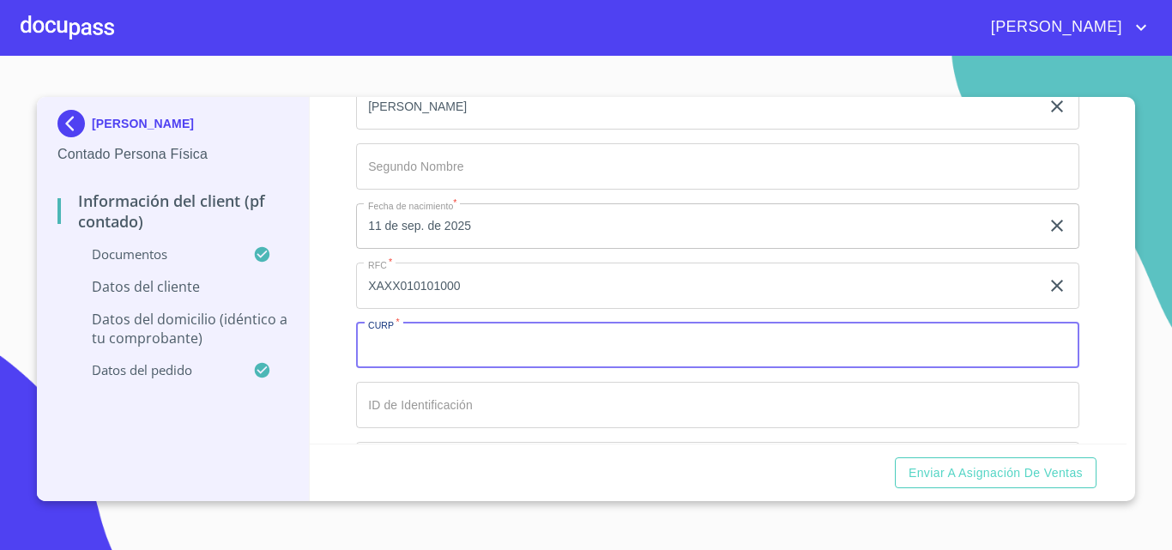
paste input "VANT641011MJCLVR01"
type input "VANT641011MJCLVR01"
click at [348, 381] on div "Información del Client (PF contado) Documentos Documento de identificación.   *…" at bounding box center [719, 270] width 818 height 347
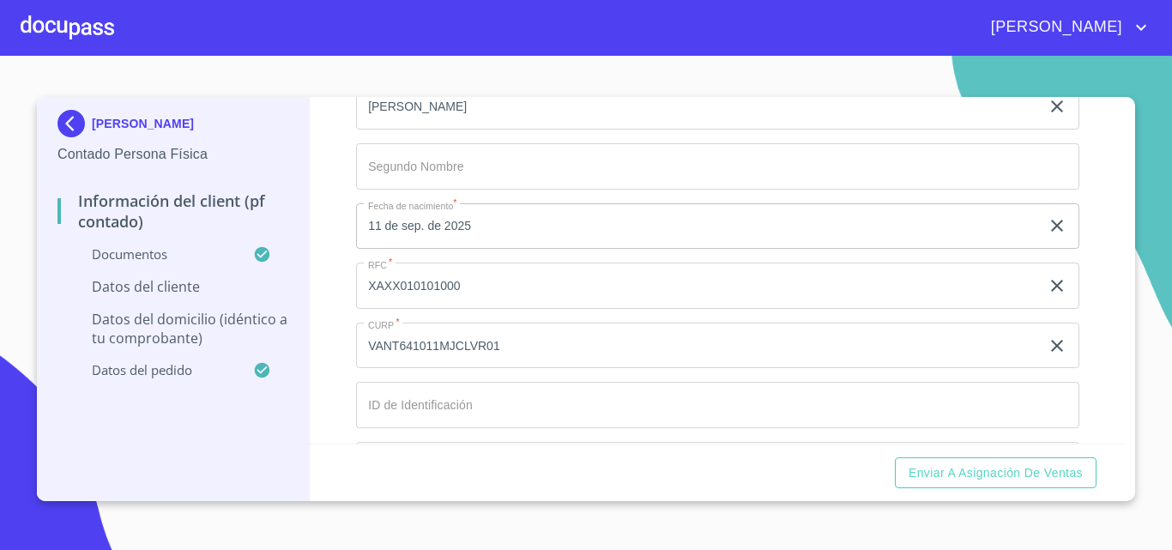
click at [404, 427] on input "Documento de identificación.   *" at bounding box center [718, 405] width 724 height 46
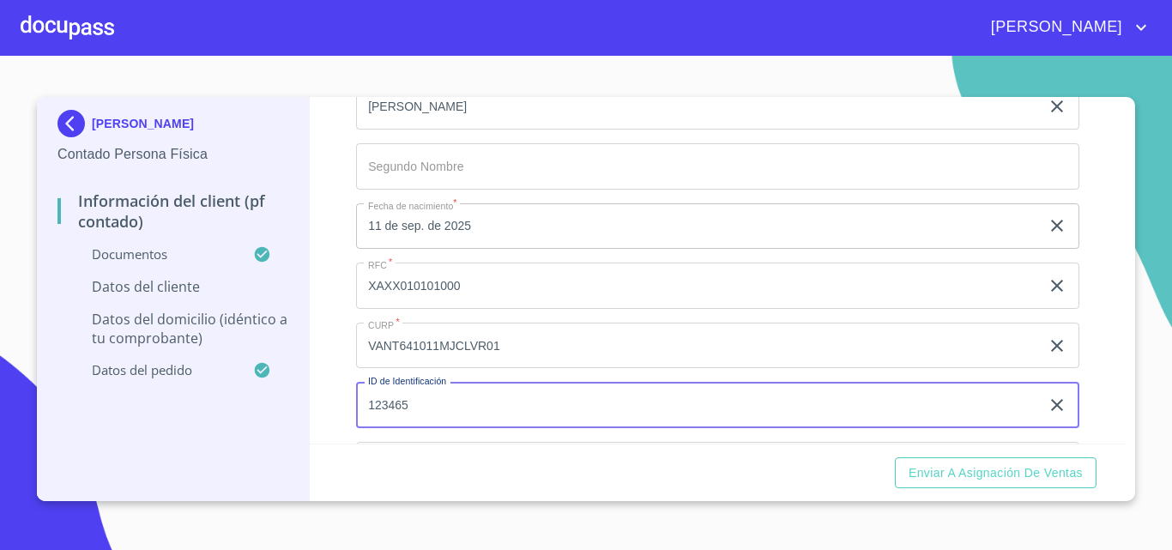
type input "123465"
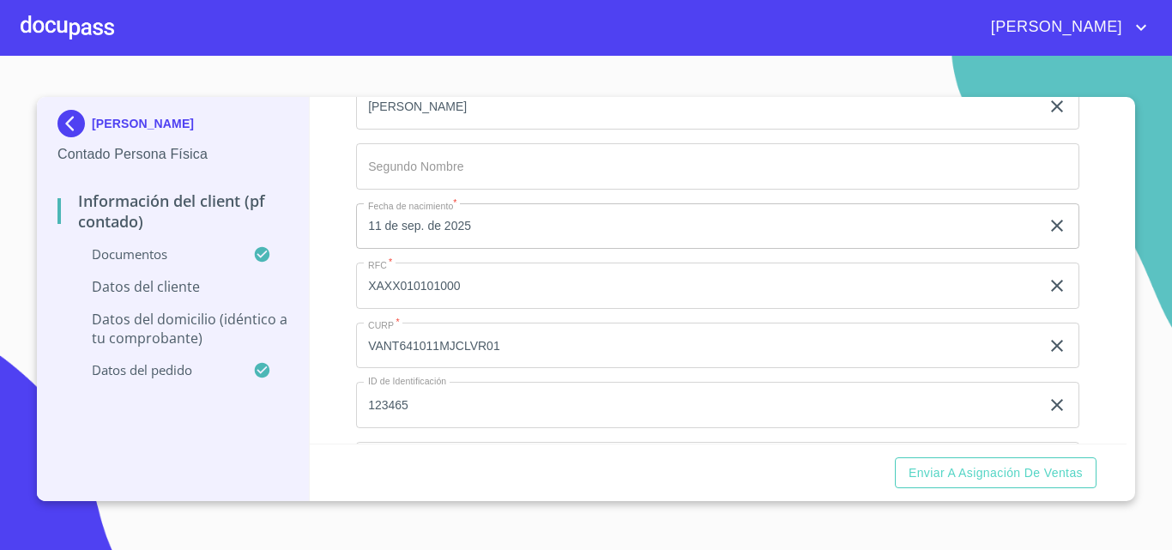
click at [323, 316] on div "Información del Client (PF contado) Documentos Documento de identificación.   *…" at bounding box center [719, 270] width 818 height 347
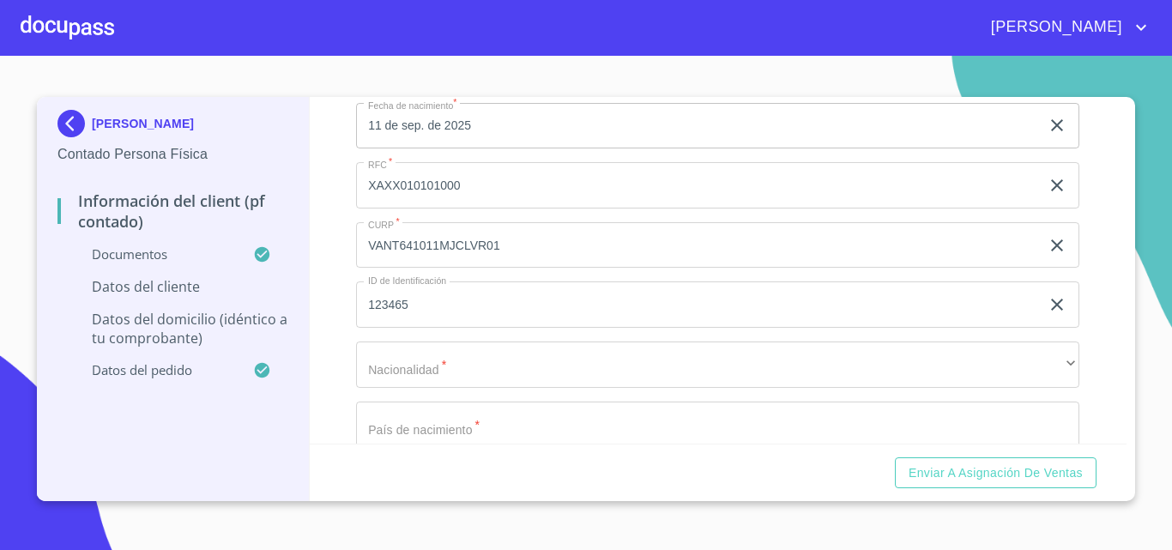
scroll to position [3777, 0]
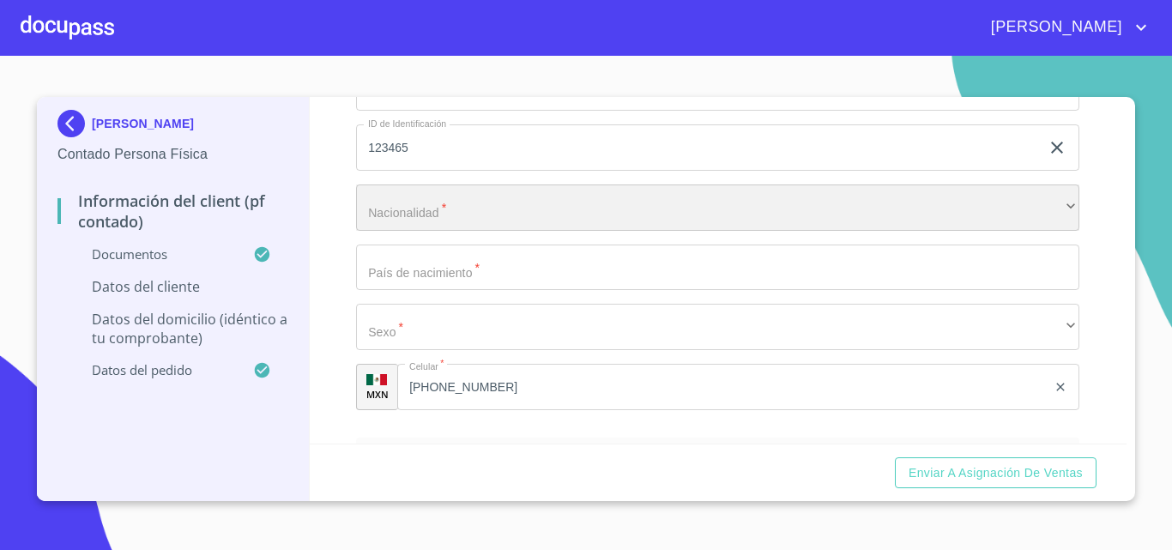
click at [391, 231] on div "​" at bounding box center [718, 208] width 724 height 46
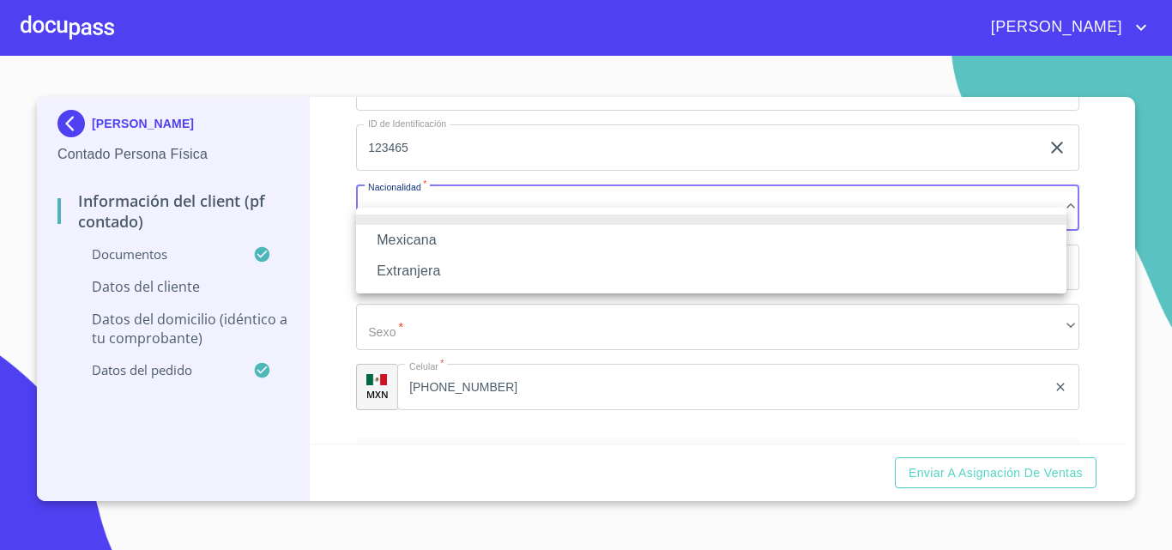
click at [392, 246] on li "Mexicana" at bounding box center [711, 240] width 711 height 31
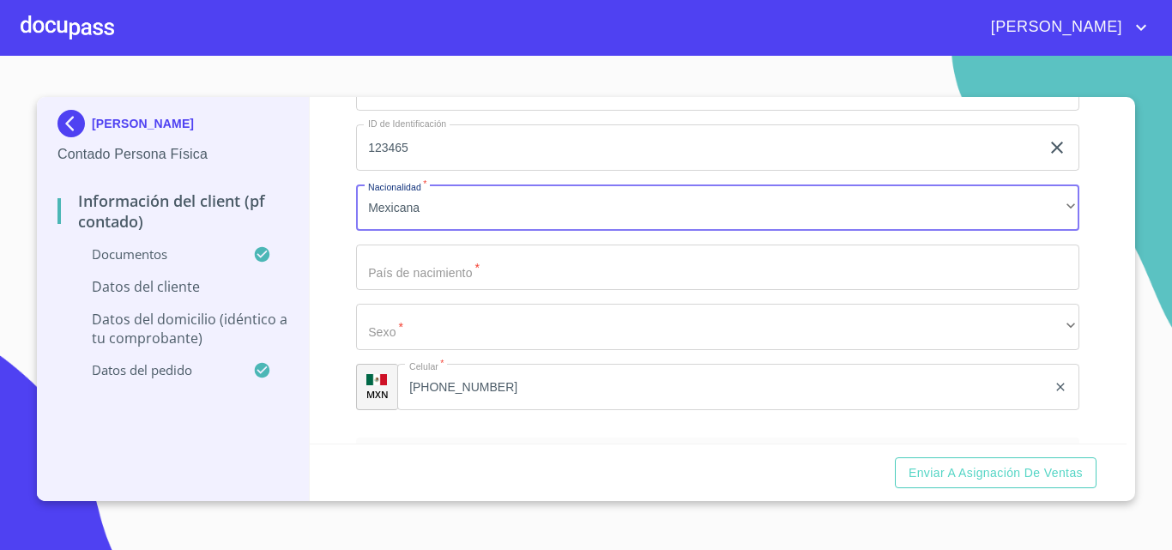
click at [391, 282] on input "Documento de identificación.   *" at bounding box center [718, 268] width 724 height 46
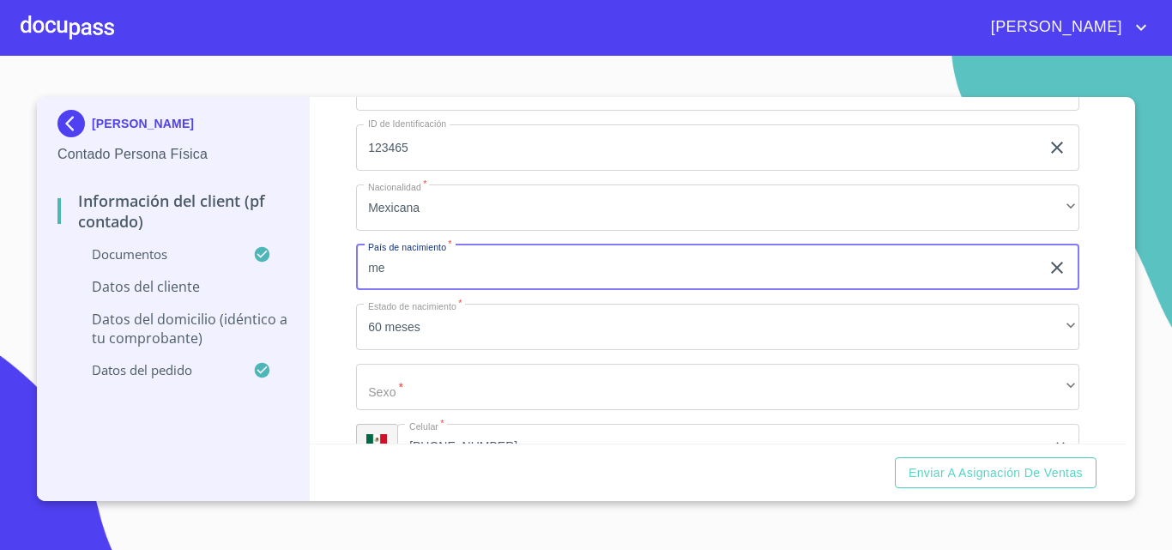
type input "m"
type input "[GEOGRAPHIC_DATA]"
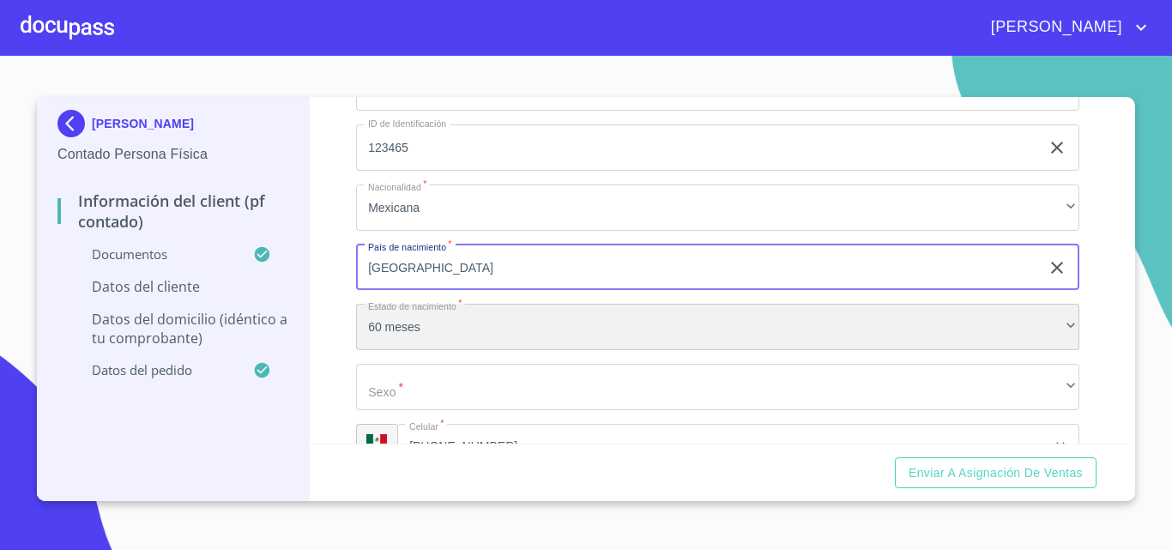
click at [392, 350] on div "60 meses" at bounding box center [718, 327] width 724 height 46
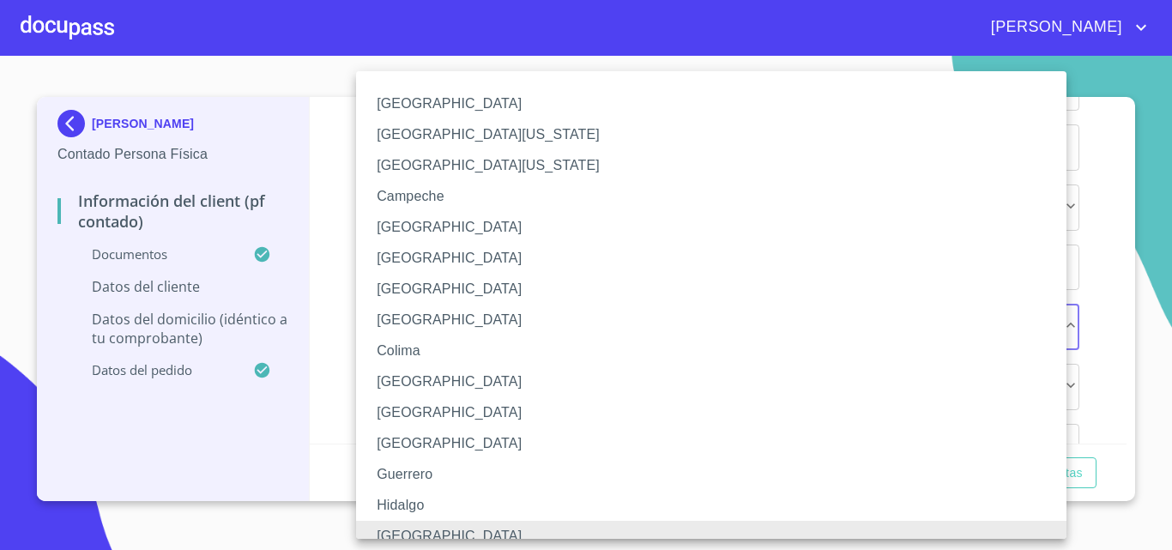
scroll to position [13, 0]
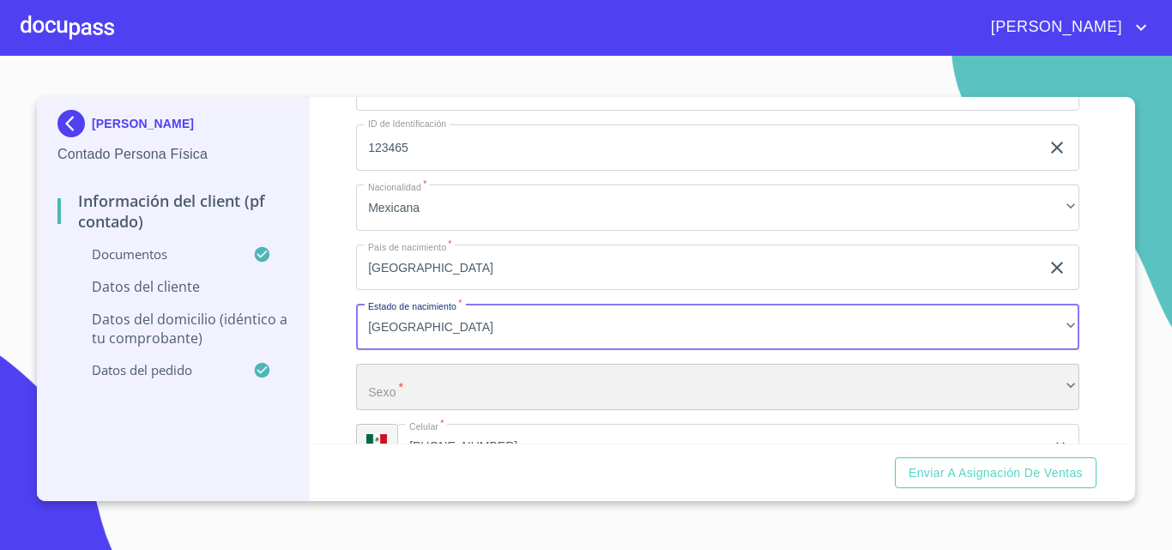
click at [393, 410] on div "​" at bounding box center [718, 387] width 724 height 46
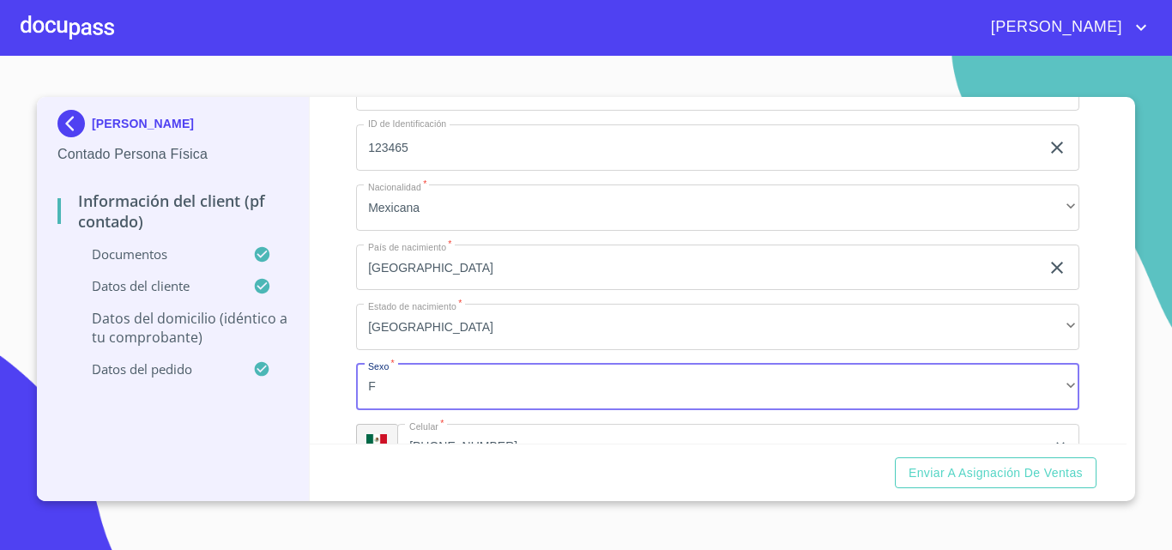
click at [301, 351] on div "[PERSON_NAME] Contado Persona Física Información del Client (PF contado) Docume…" at bounding box center [173, 299] width 273 height 404
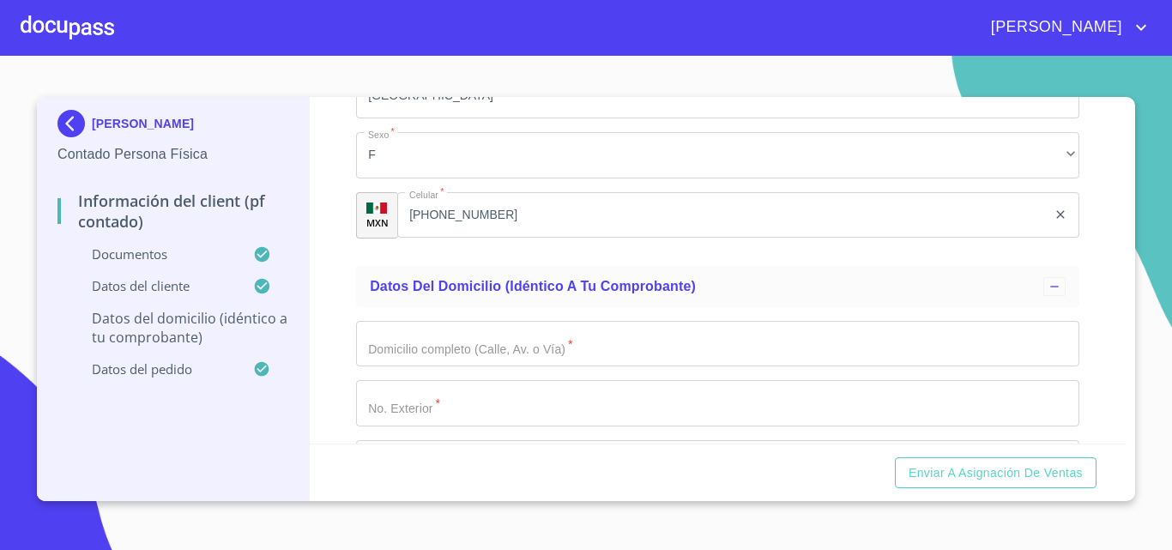
scroll to position [4034, 0]
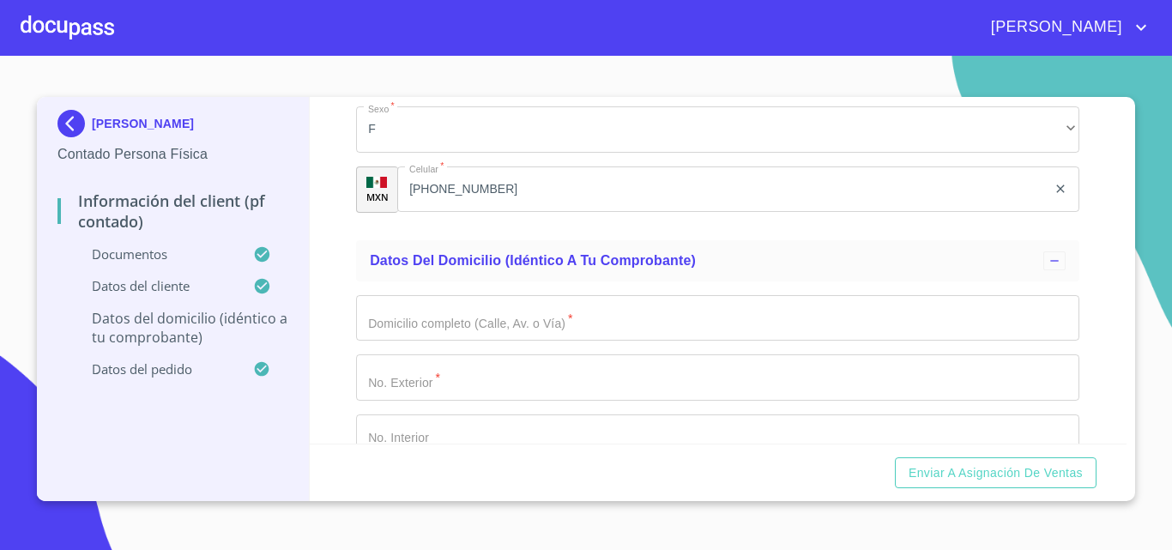
click at [383, 338] on input "Documento de identificación.   *" at bounding box center [718, 318] width 724 height 46
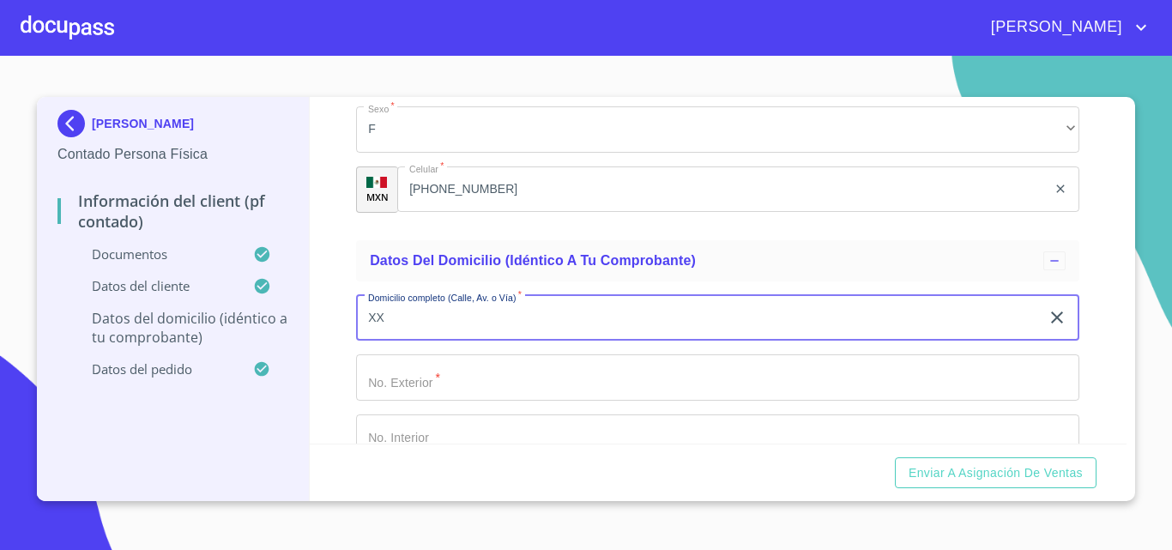
type input "XX"
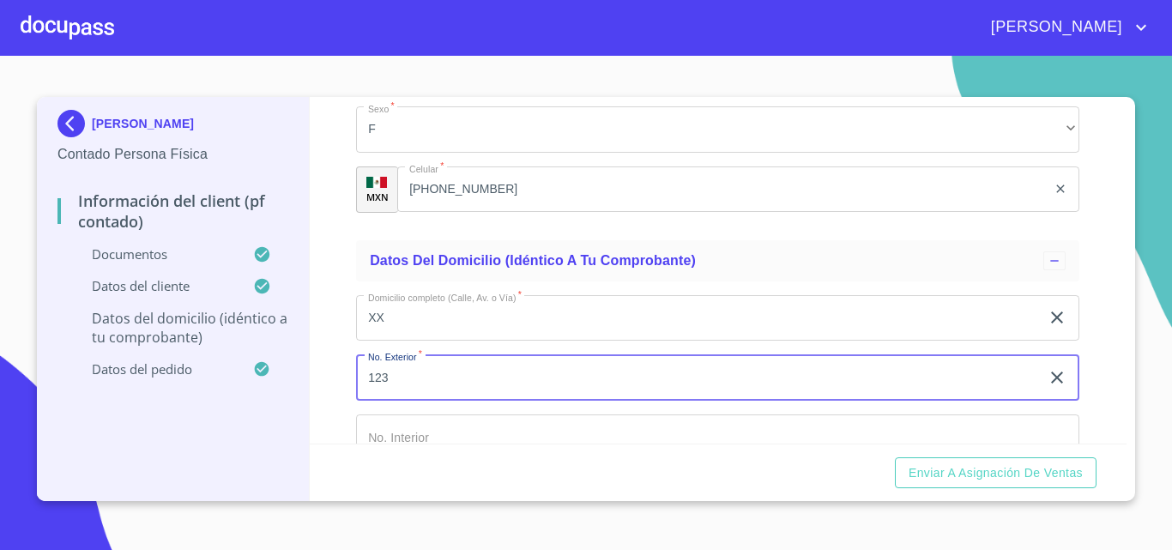
type input "123"
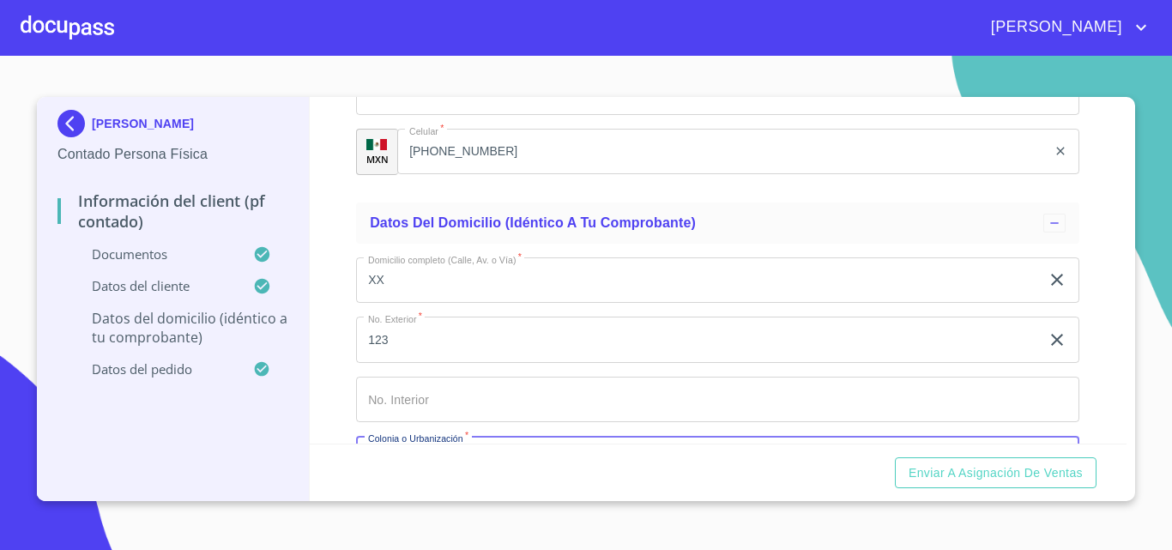
scroll to position [4282, 0]
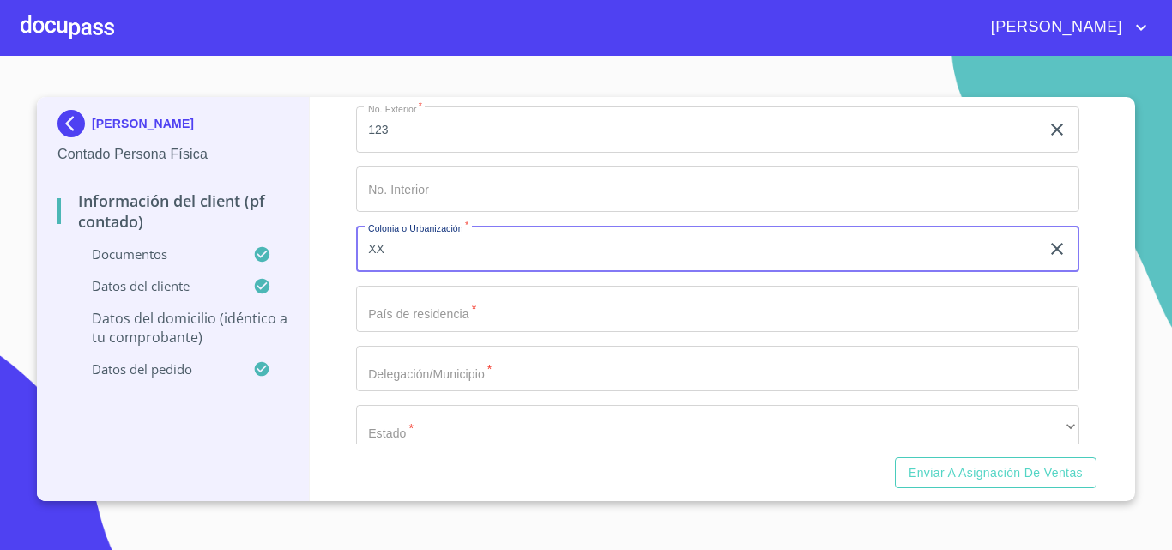
type input "XX"
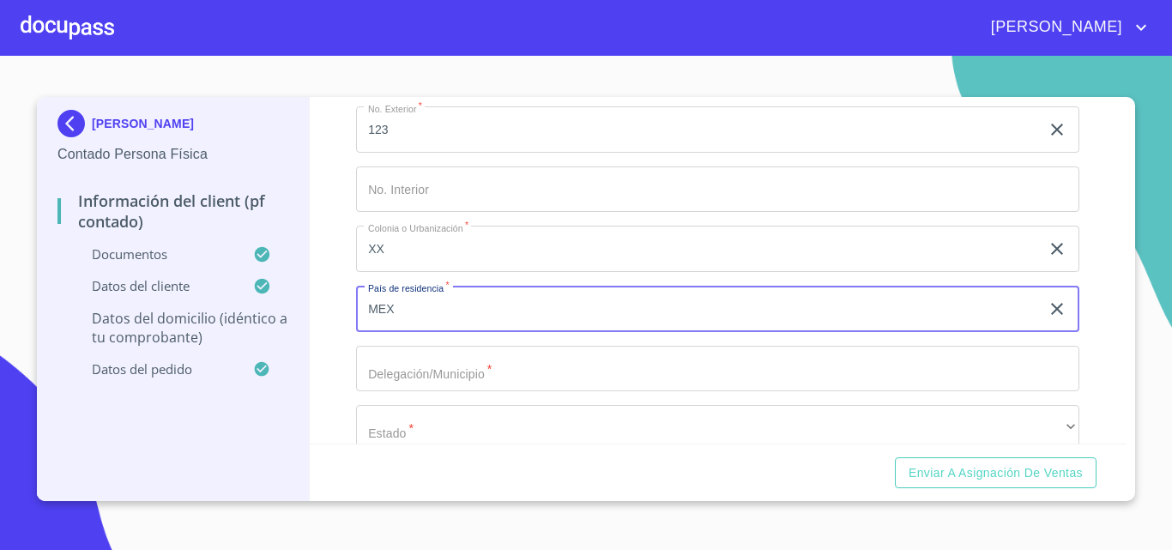
type input "MEX"
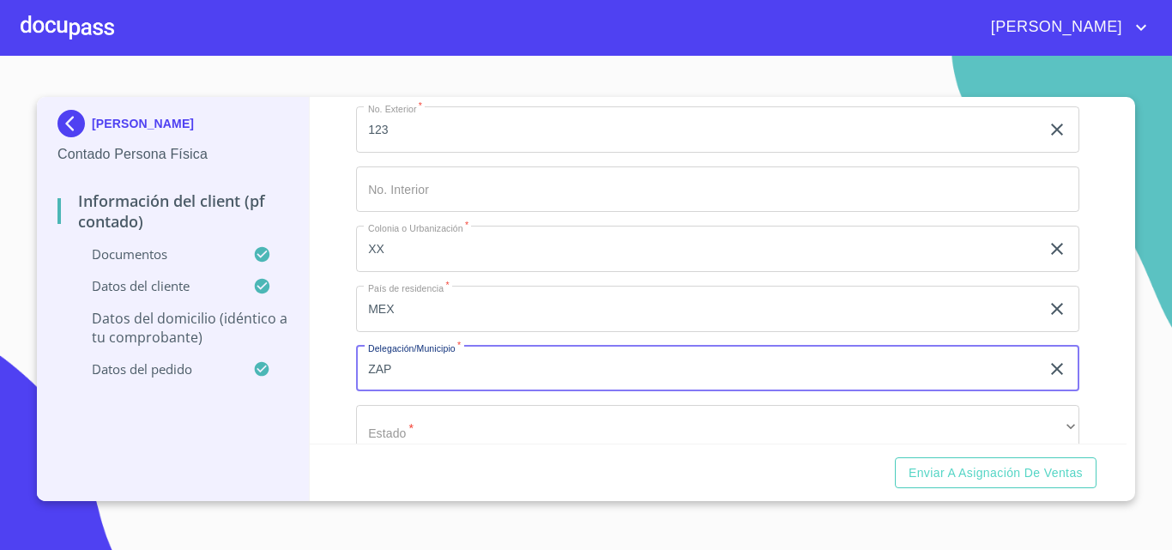
type input "ZAP"
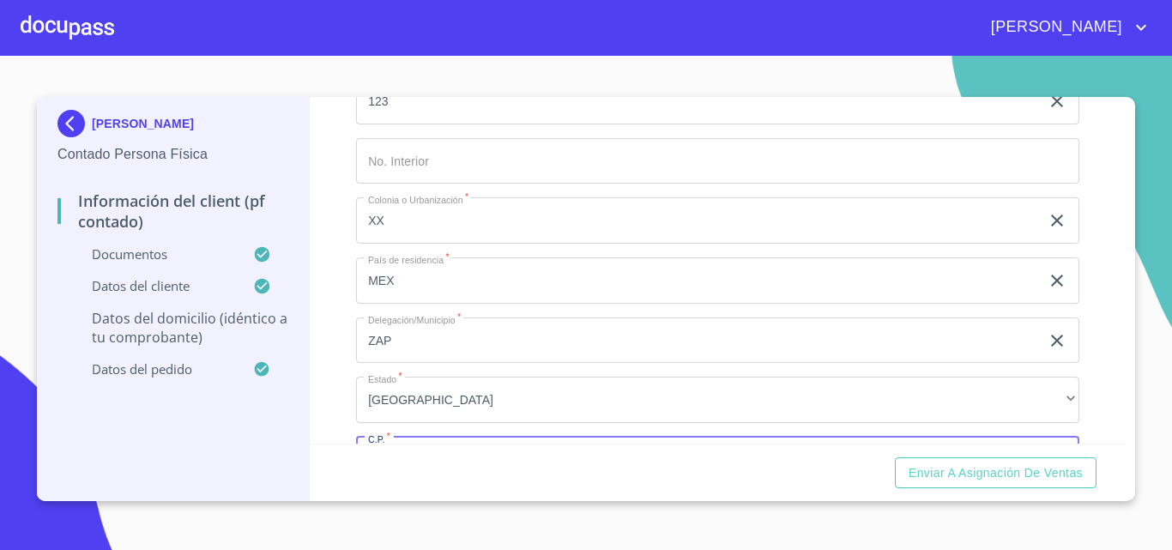
scroll to position [4521, 0]
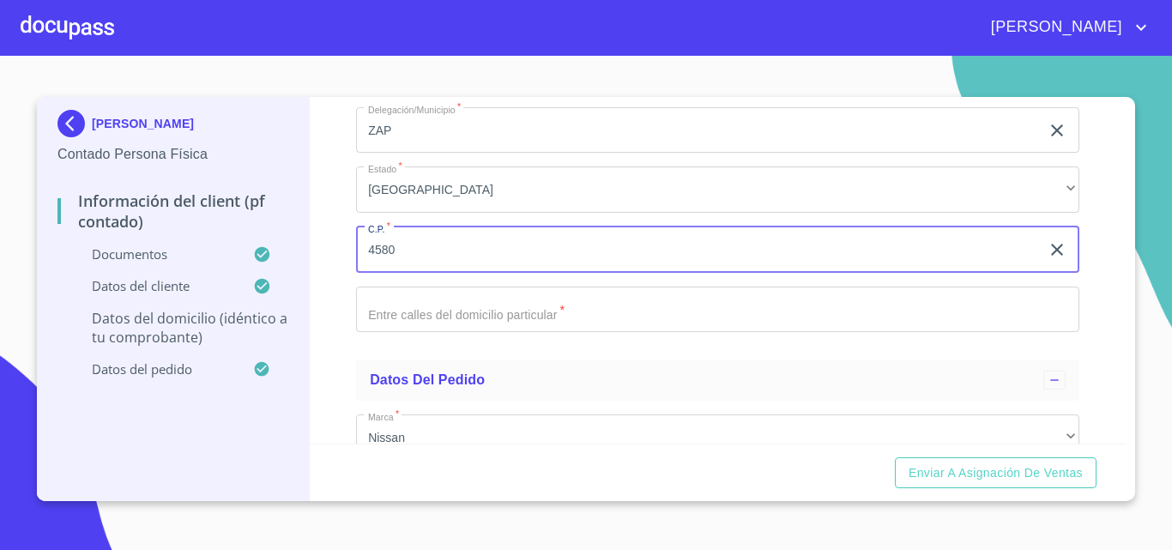
type input "4580"
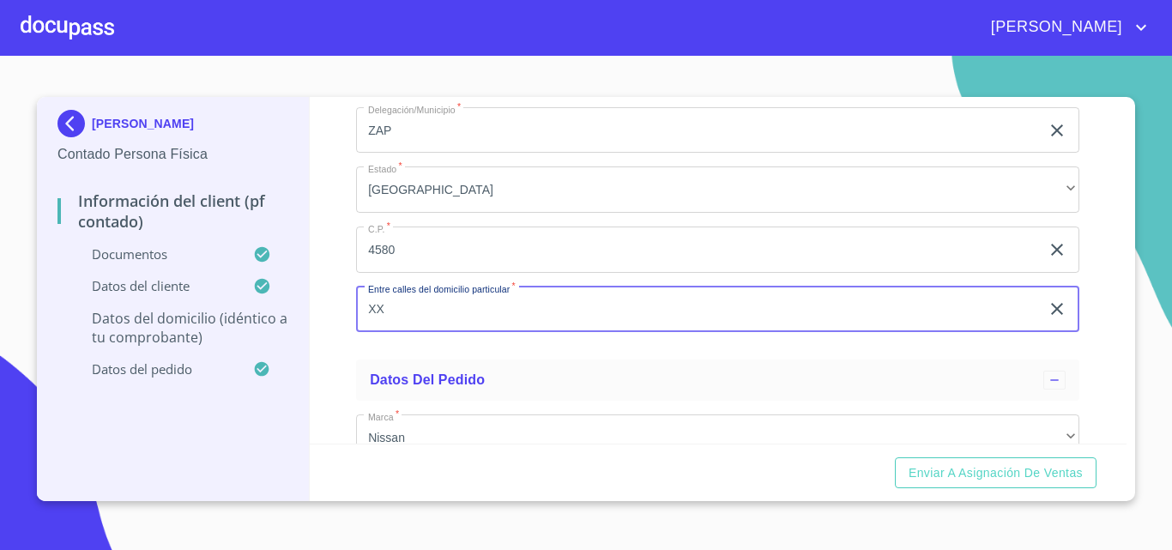
type input "XX"
click at [348, 361] on div "Información del Client (PF contado) Documentos Documento de identificación.   *…" at bounding box center [719, 270] width 818 height 347
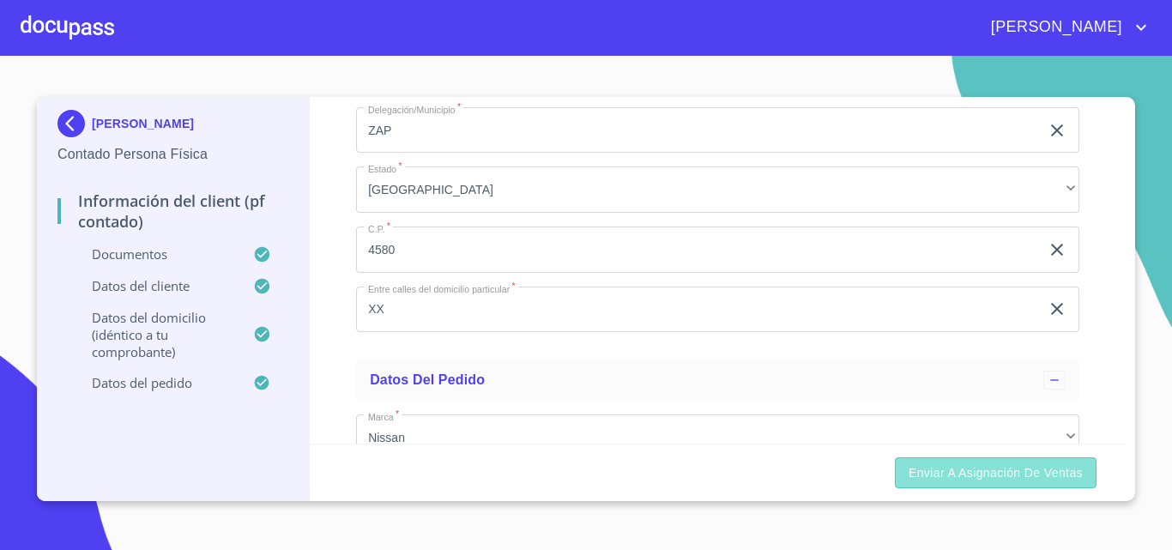
click at [920, 464] on span "Enviar a Asignación de Ventas" at bounding box center [996, 473] width 174 height 21
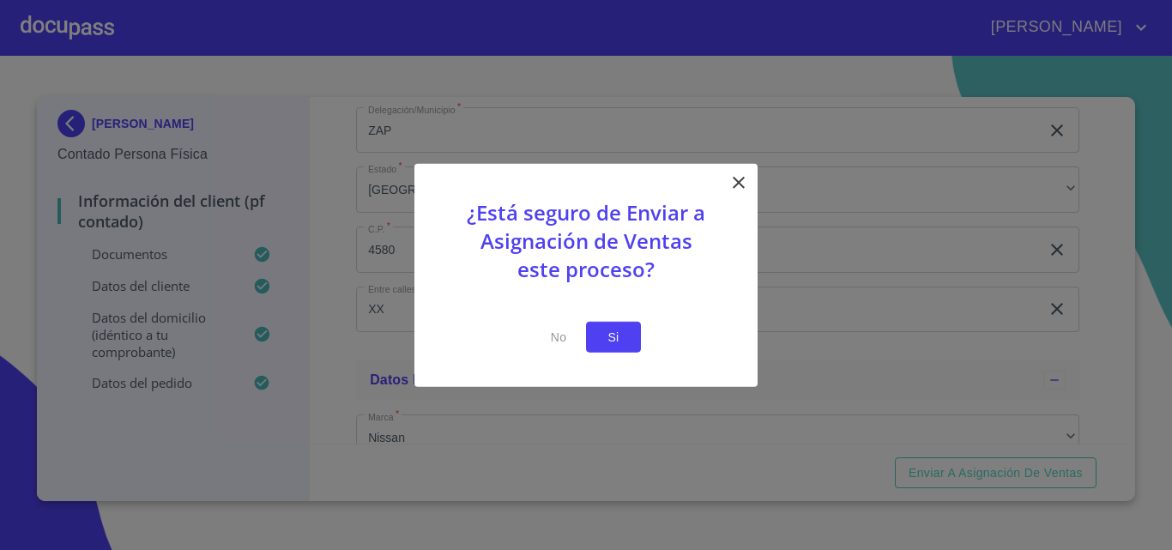
click at [612, 330] on span "Si" at bounding box center [613, 336] width 27 height 21
click at [615, 341] on span "Si" at bounding box center [613, 336] width 27 height 21
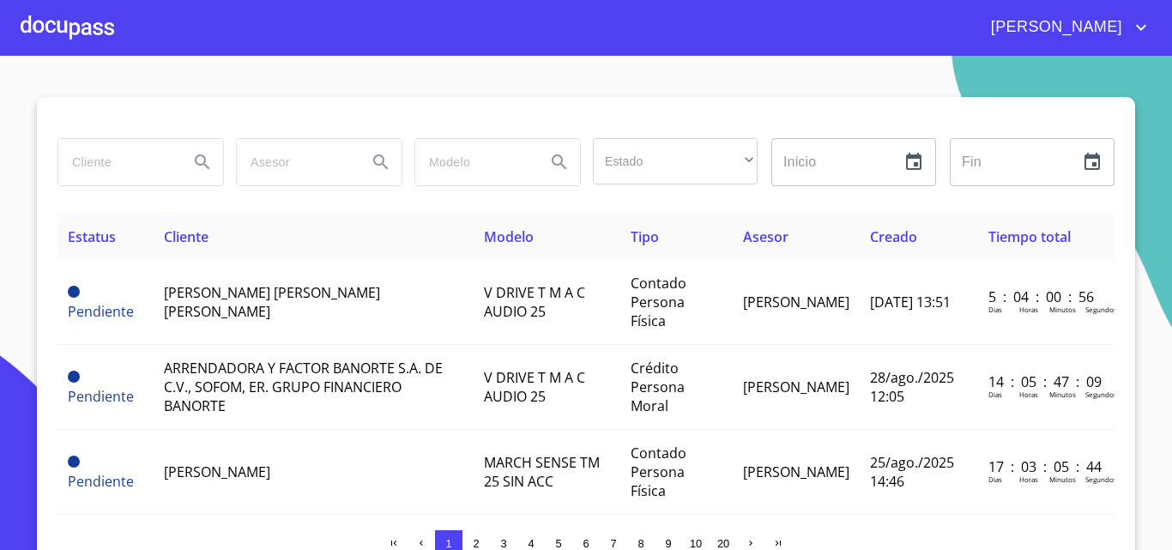
click at [80, 22] on div at bounding box center [68, 27] width 94 height 55
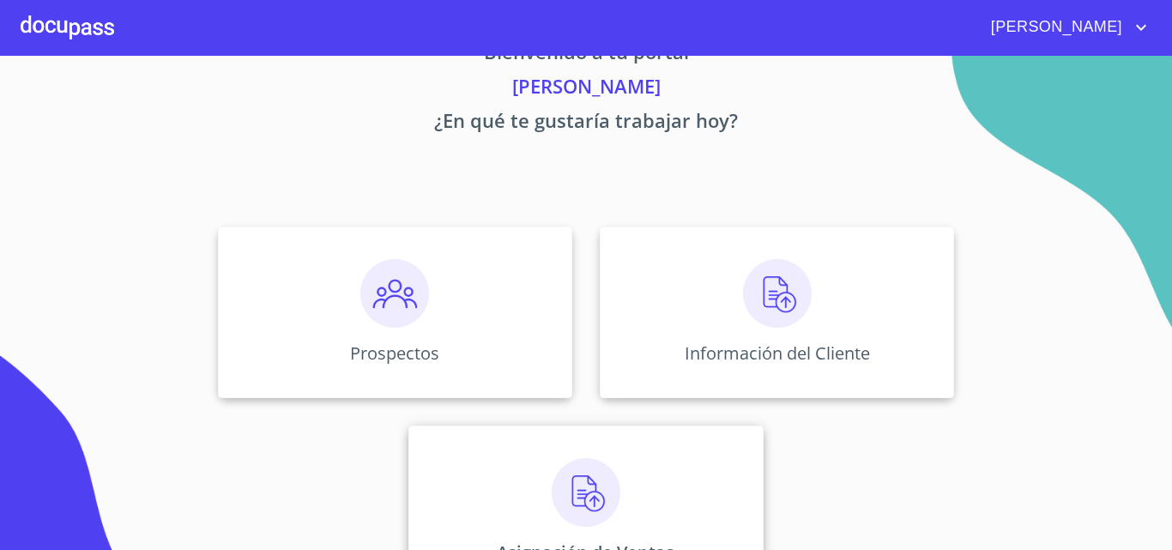
scroll to position [113, 0]
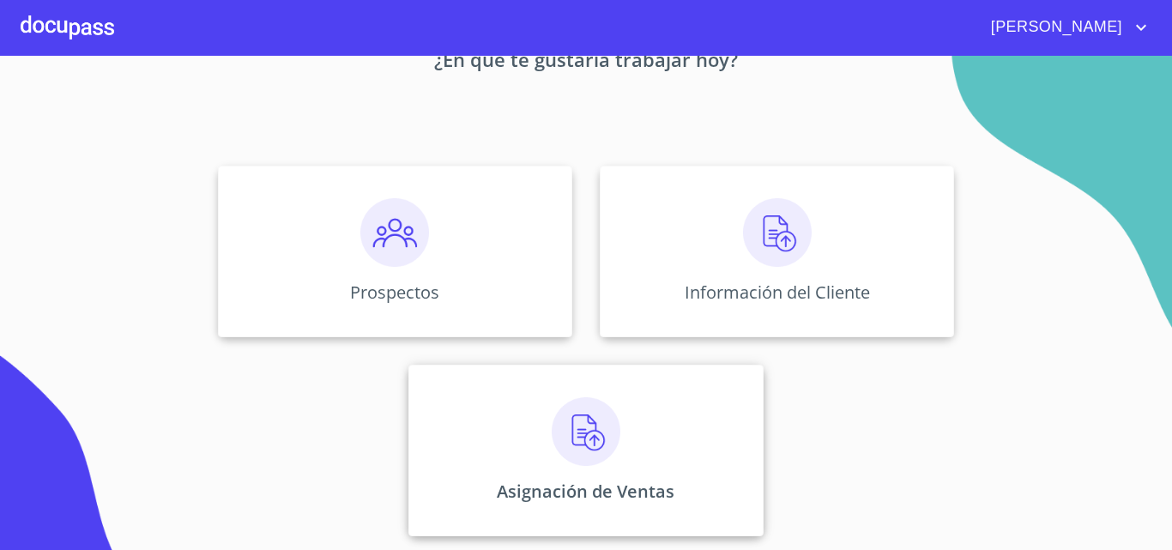
click at [639, 409] on div "Asignación de Ventas" at bounding box center [586, 451] width 354 height 172
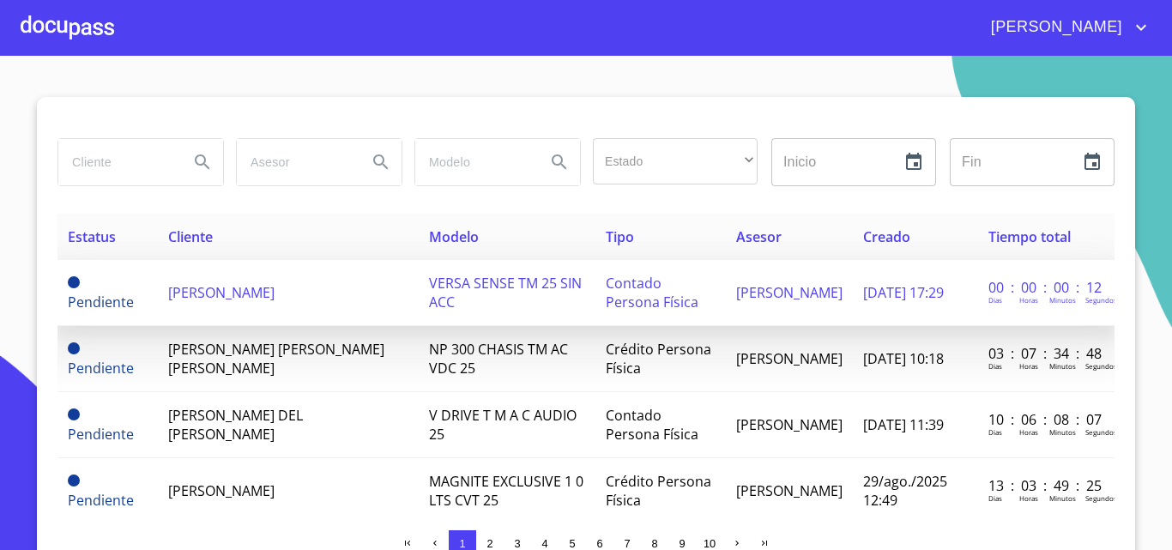
click at [275, 288] on span "[PERSON_NAME]" at bounding box center [221, 292] width 106 height 19
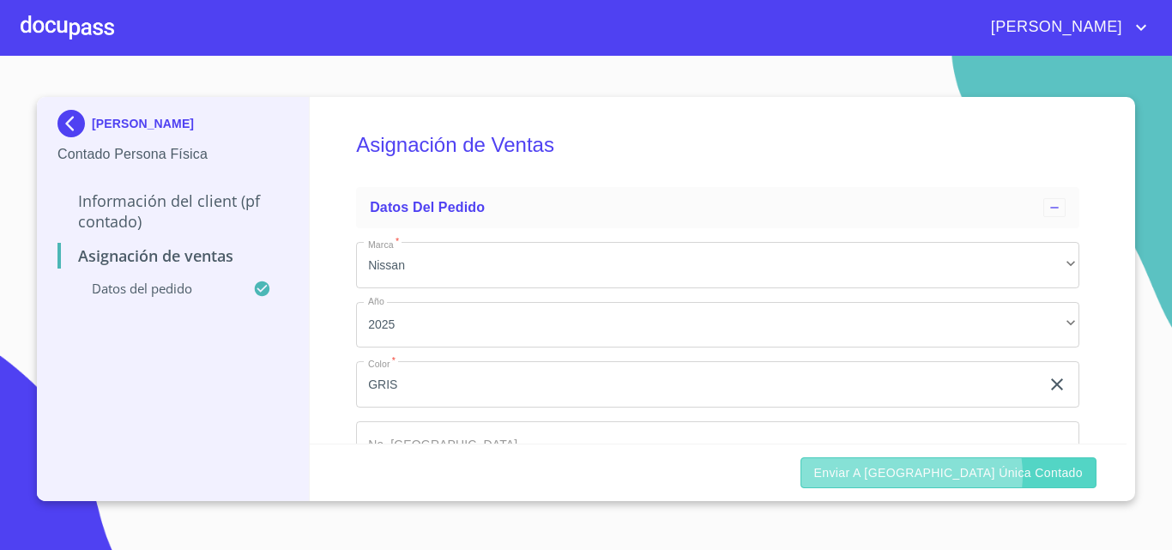
click at [981, 475] on span "Enviar a [GEOGRAPHIC_DATA] única contado" at bounding box center [950, 473] width 270 height 21
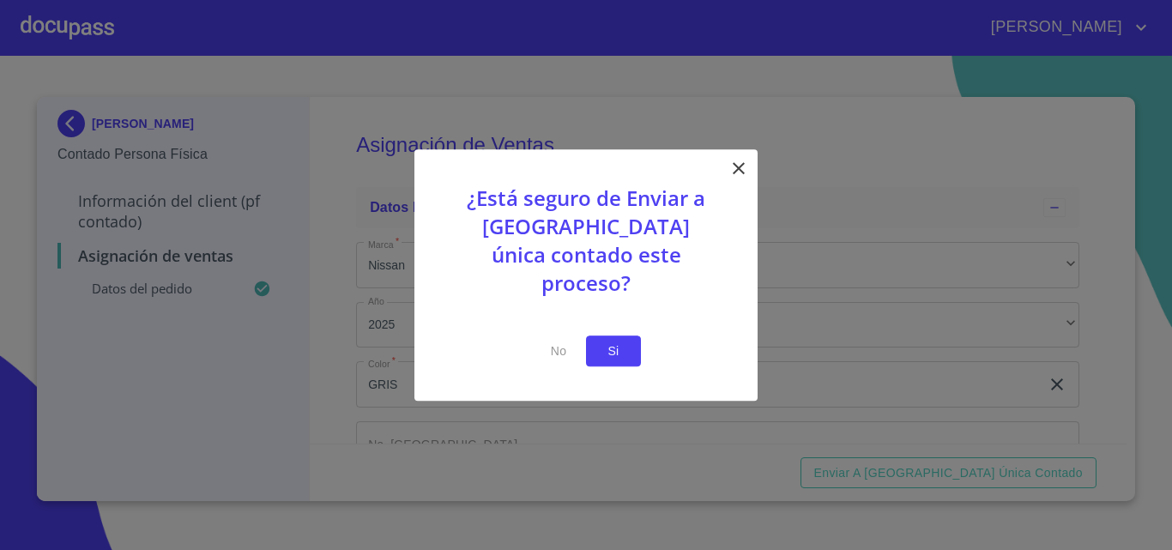
click at [607, 341] on span "Si" at bounding box center [613, 351] width 27 height 21
